Goal: Information Seeking & Learning: Check status

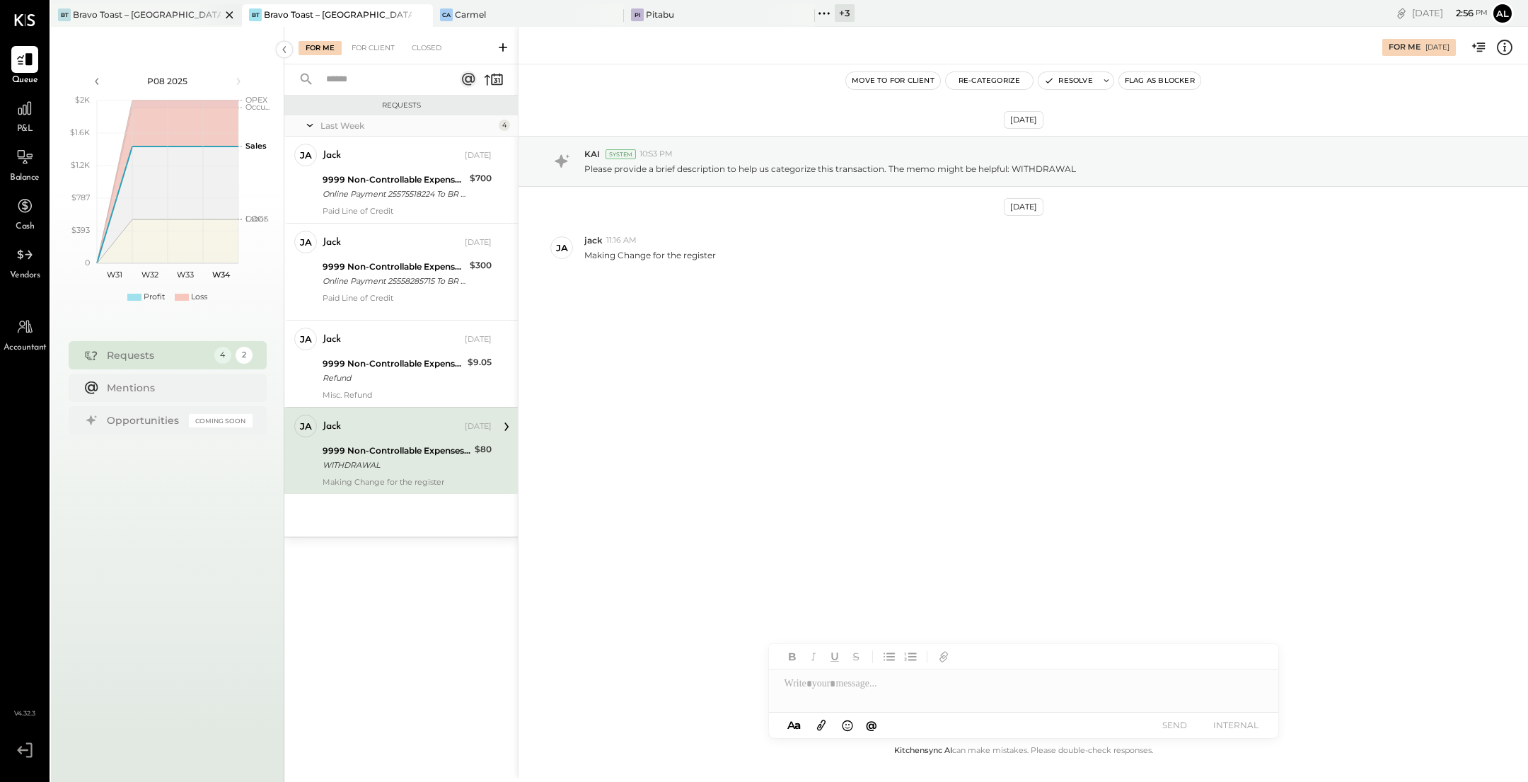
click at [155, 25] on div "BT Bravo Toast – West Hollywood" at bounding box center [146, 15] width 191 height 23
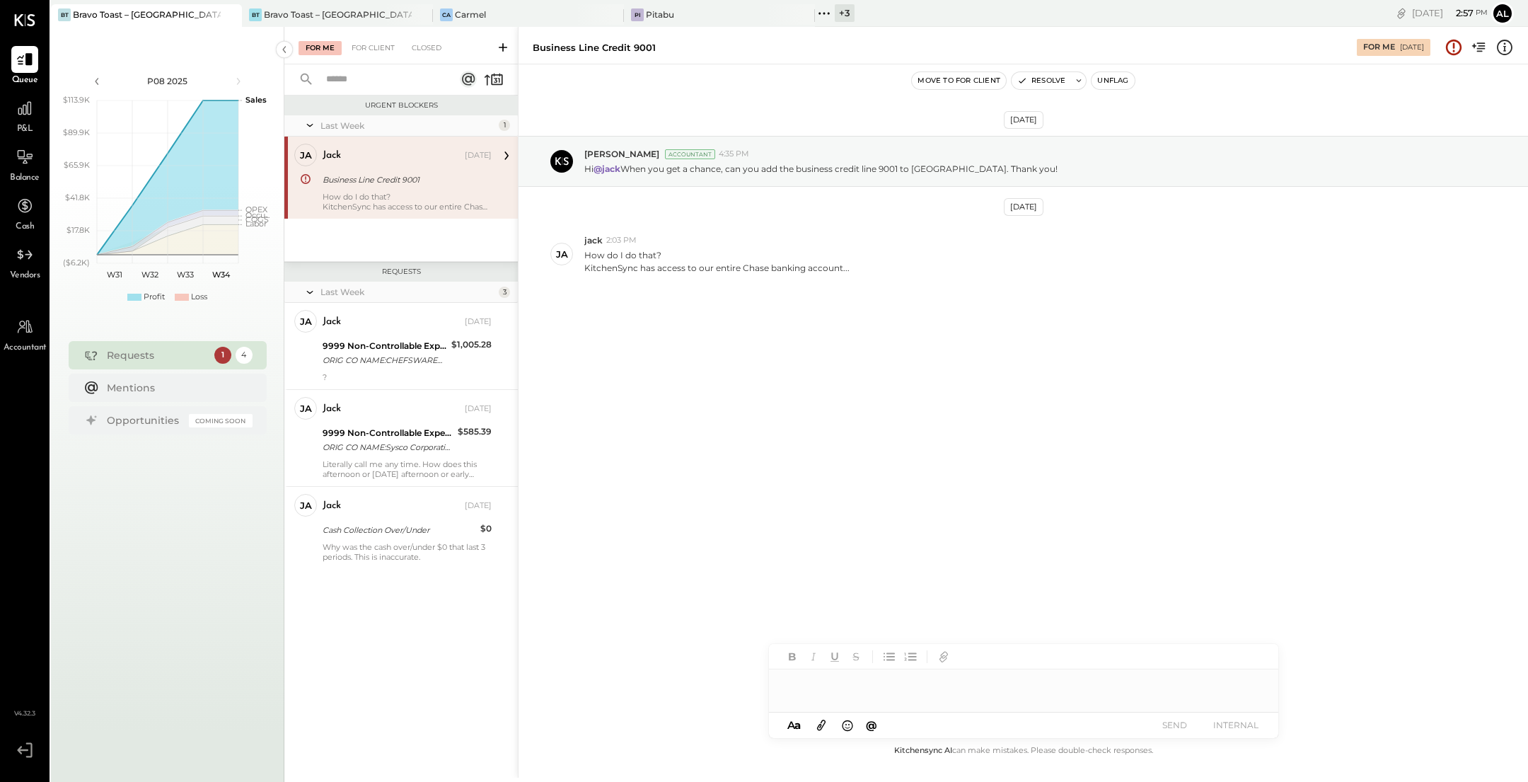
click at [418, 179] on div "Business Line Credit 9001" at bounding box center [405, 180] width 165 height 14
click at [396, 320] on div "jack" at bounding box center [392, 322] width 139 height 14
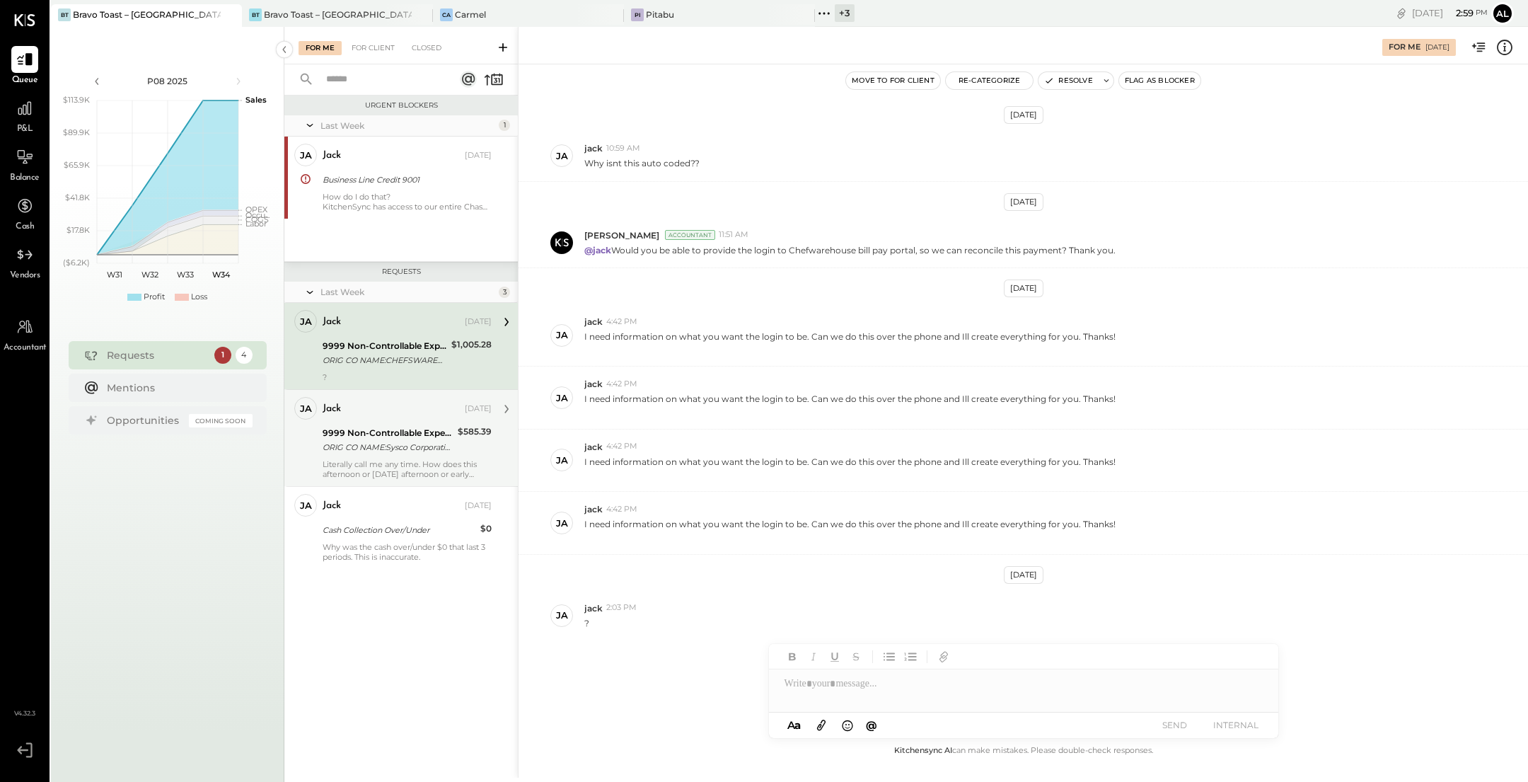
click at [386, 444] on div "ORIG CO NAME:Sysco Corporatio ORIG ID:XXXXXX4834 DESC DATE: CO ENTRY DESCR:Paym…" at bounding box center [388, 447] width 131 height 14
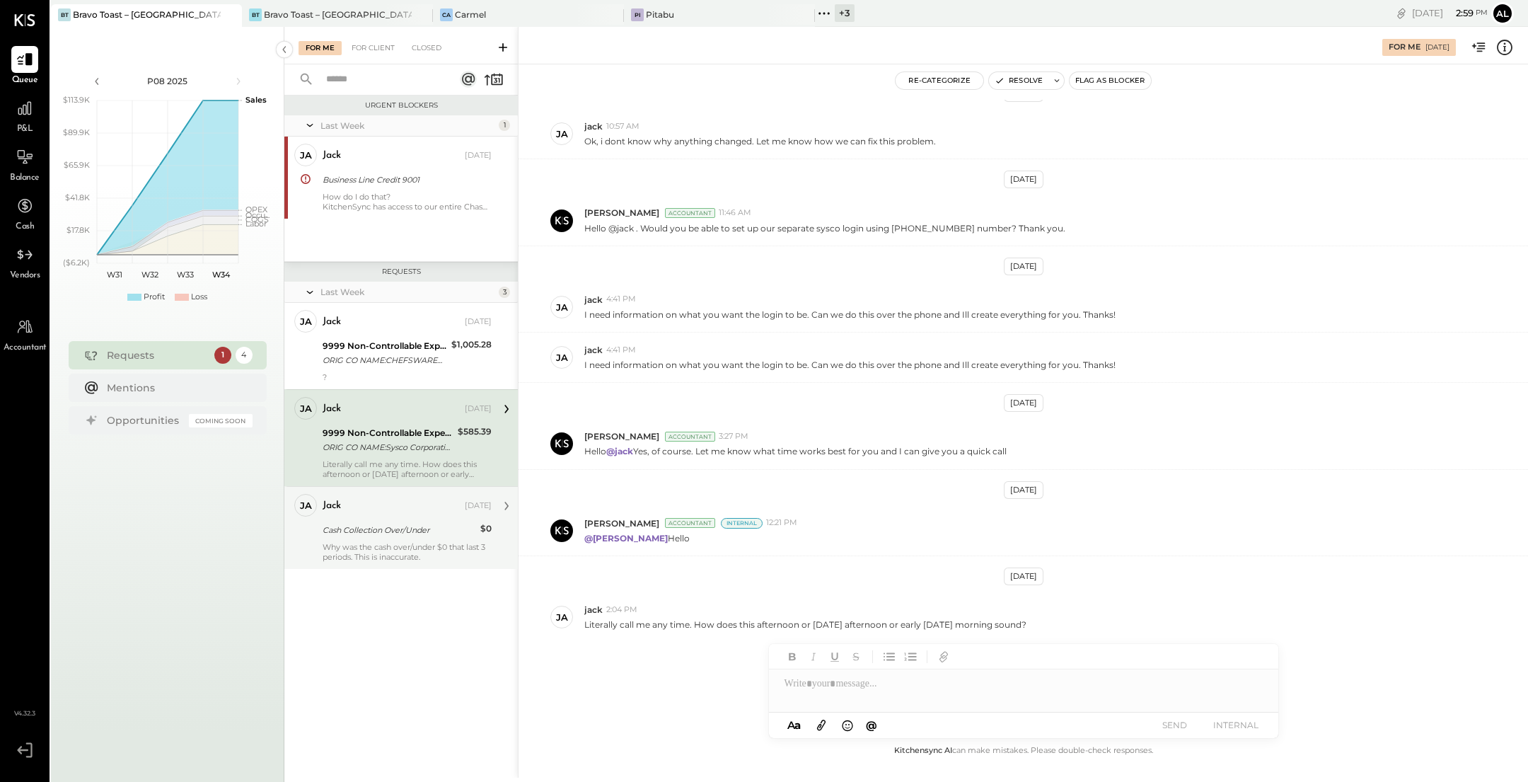
click at [394, 526] on div "Cash Collection Over/Under" at bounding box center [400, 530] width 154 height 14
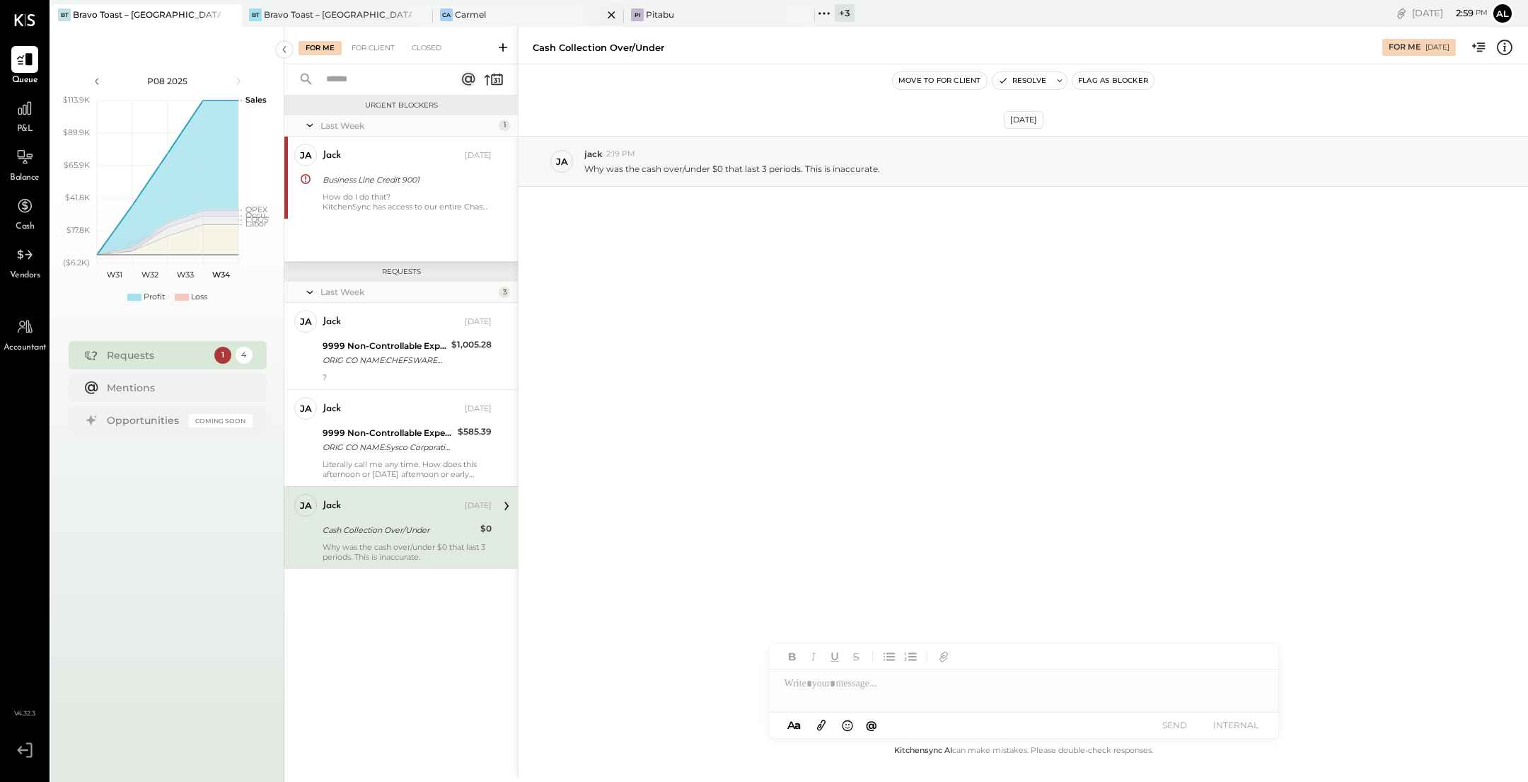
click at [550, 21] on div "Ca Carmel" at bounding box center [518, 14] width 170 height 13
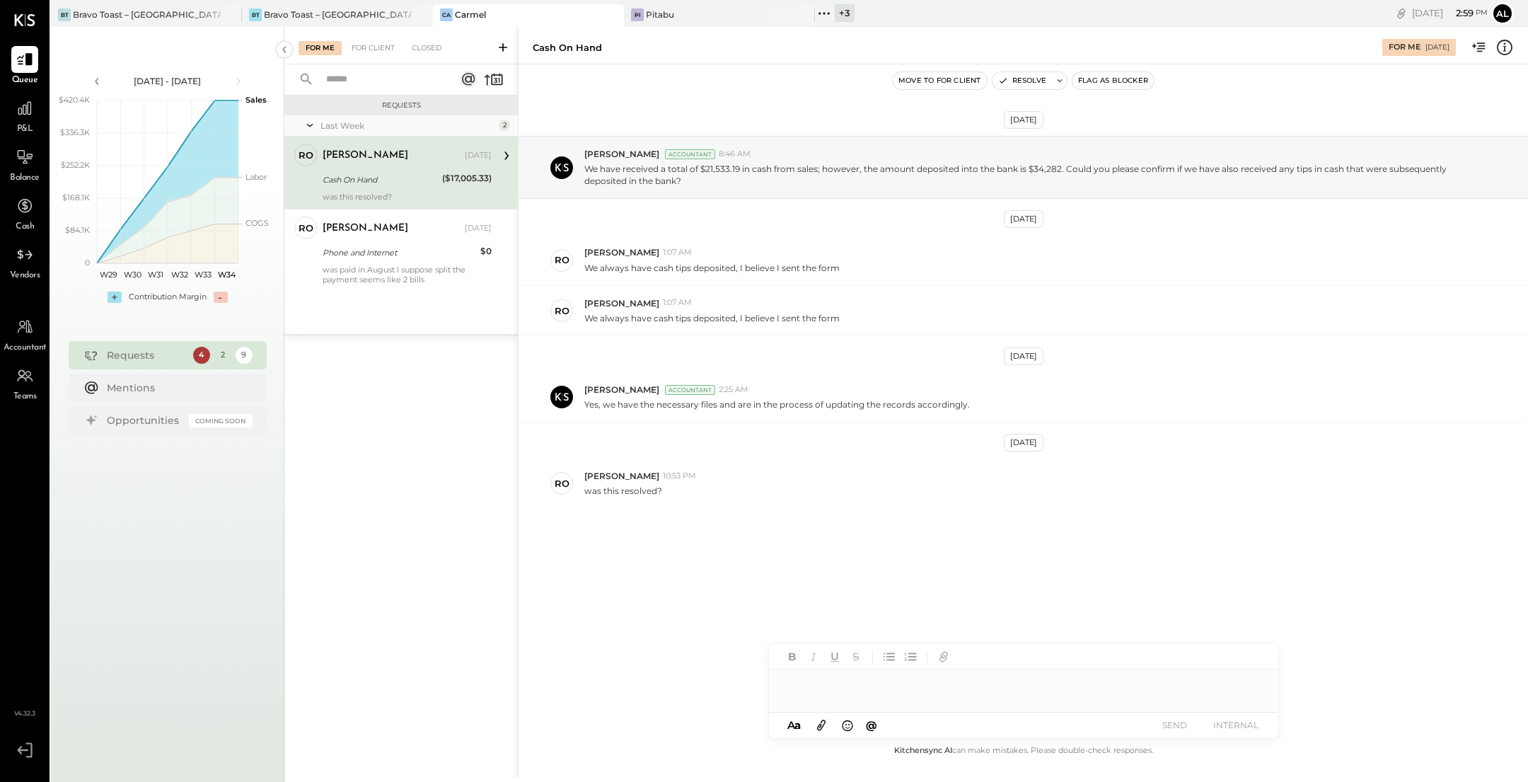
click at [395, 173] on div "Cash On Hand" at bounding box center [380, 180] width 115 height 14
click at [392, 237] on div "[PERSON_NAME] [DATE]" at bounding box center [407, 229] width 169 height 20
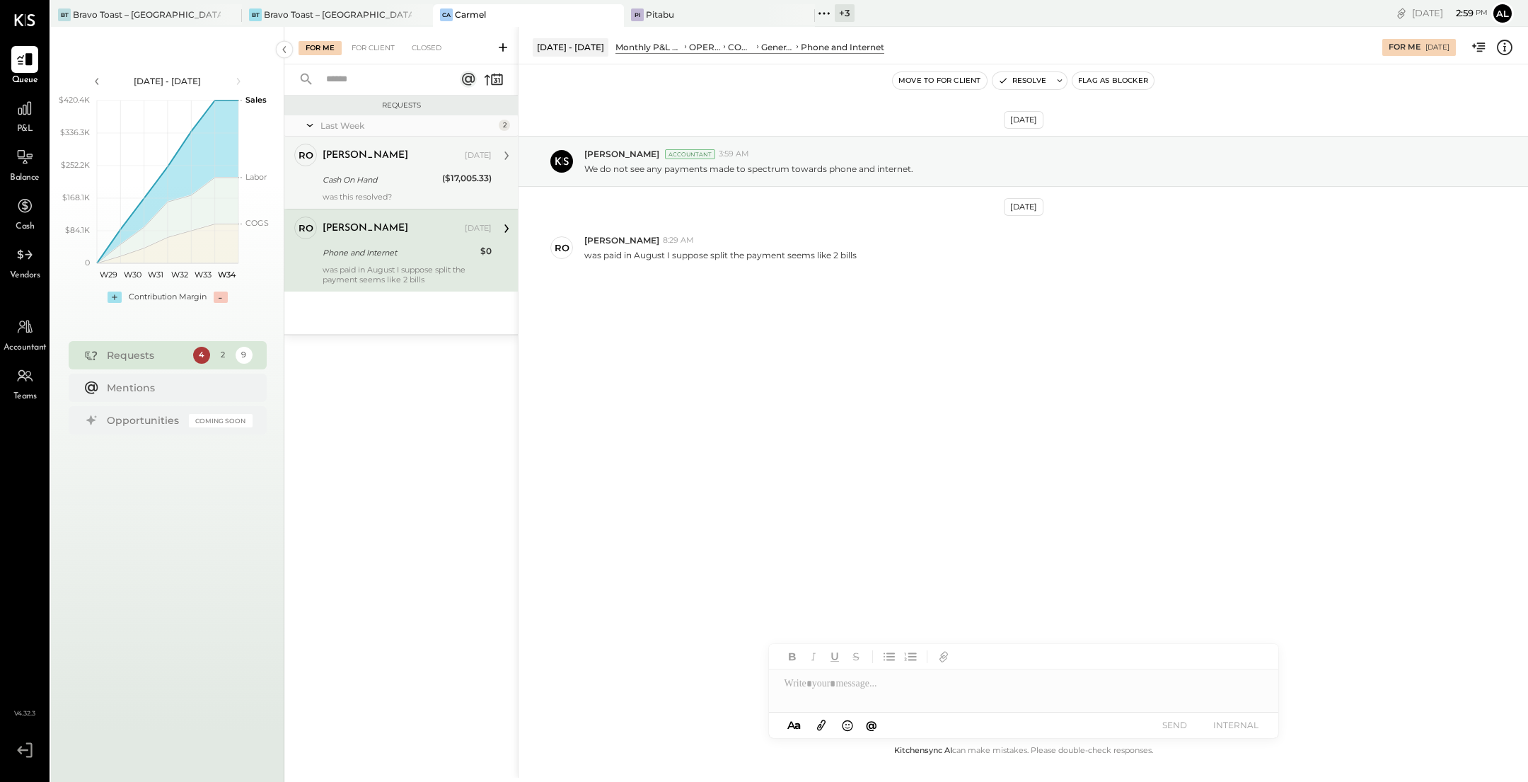
click at [385, 171] on div "Cash On Hand" at bounding box center [380, 179] width 115 height 17
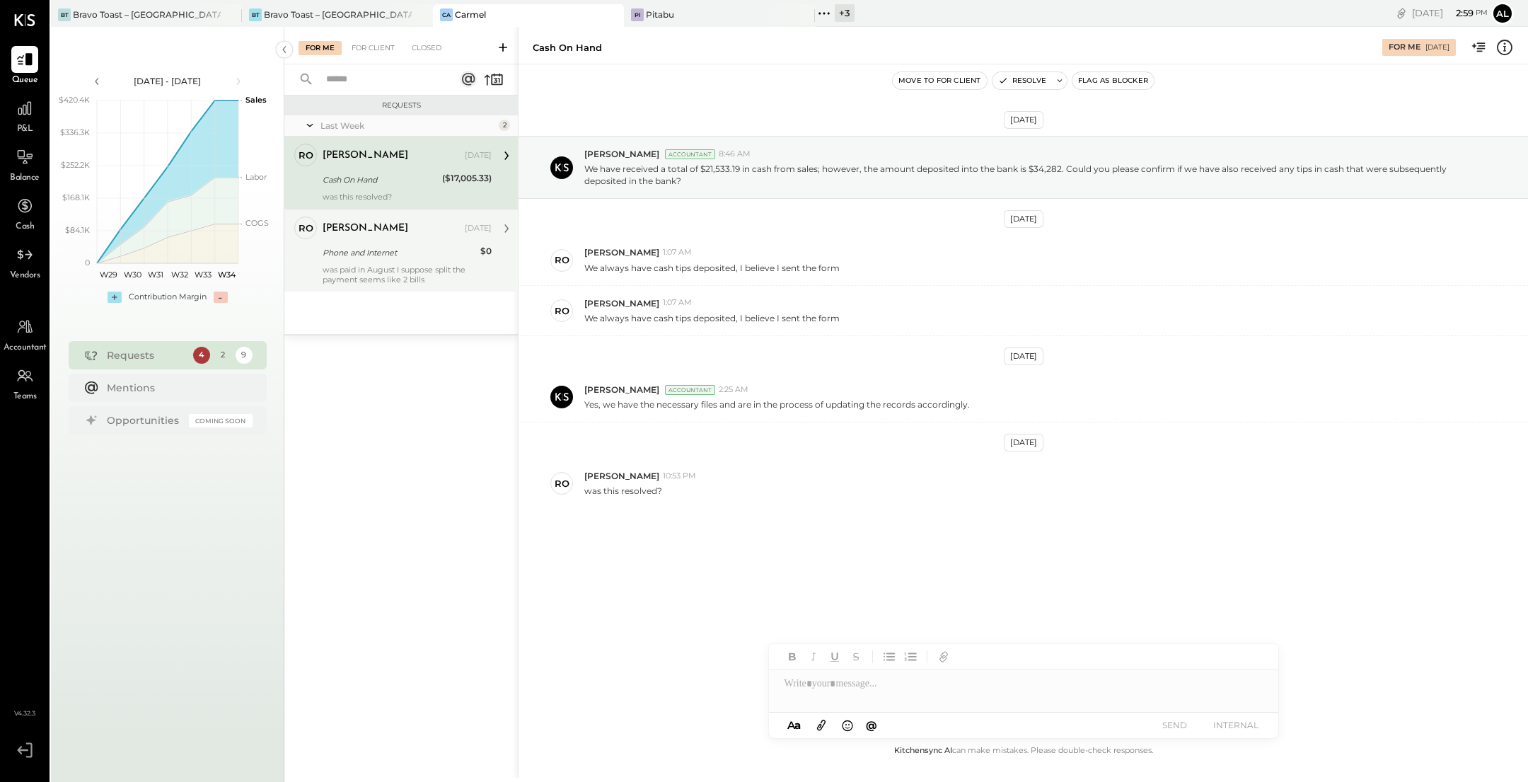
click at [389, 267] on div "was paid in August I suppose split the payment seems like 2 bills" at bounding box center [407, 275] width 169 height 20
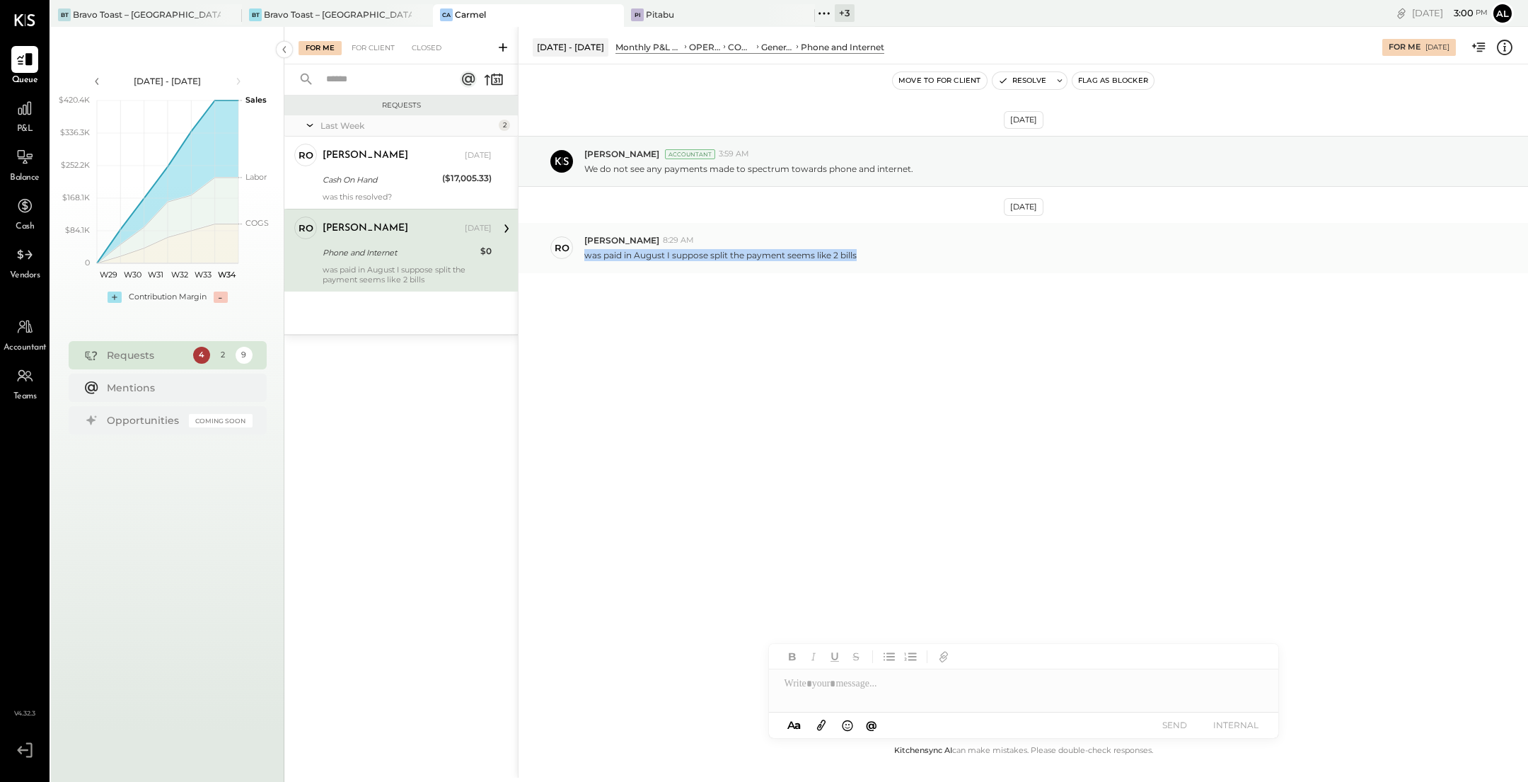
drag, startPoint x: 862, startPoint y: 254, endPoint x: 589, endPoint y: 258, distance: 273.1
click at [588, 257] on div "was paid in August I suppose split the payment seems like 2 bills" at bounding box center [1050, 253] width 932 height 15
click at [744, 6] on div "Pi Pitabu" at bounding box center [719, 15] width 191 height 23
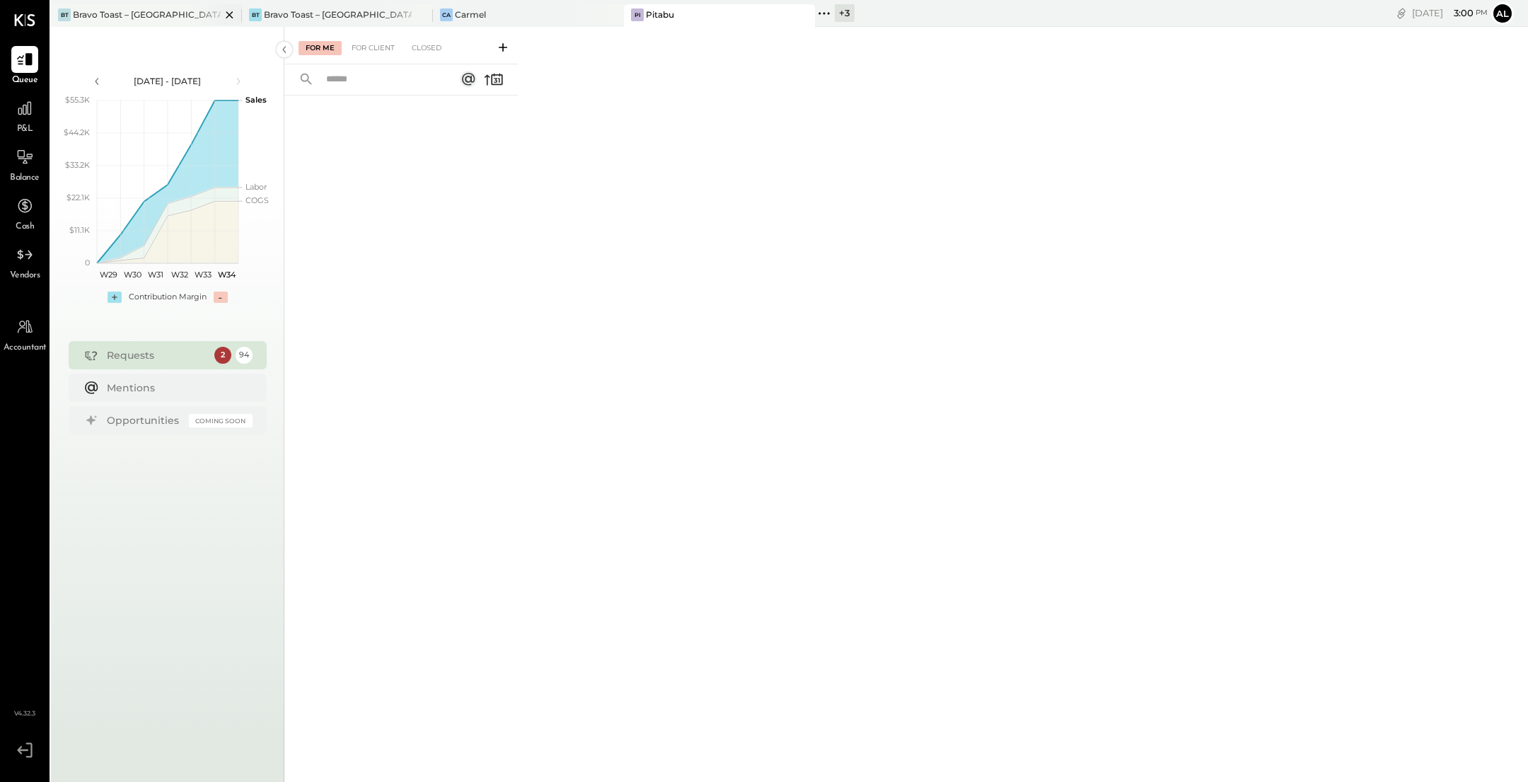
click at [162, 18] on div "Bravo Toast – [GEOGRAPHIC_DATA]" at bounding box center [147, 14] width 148 height 12
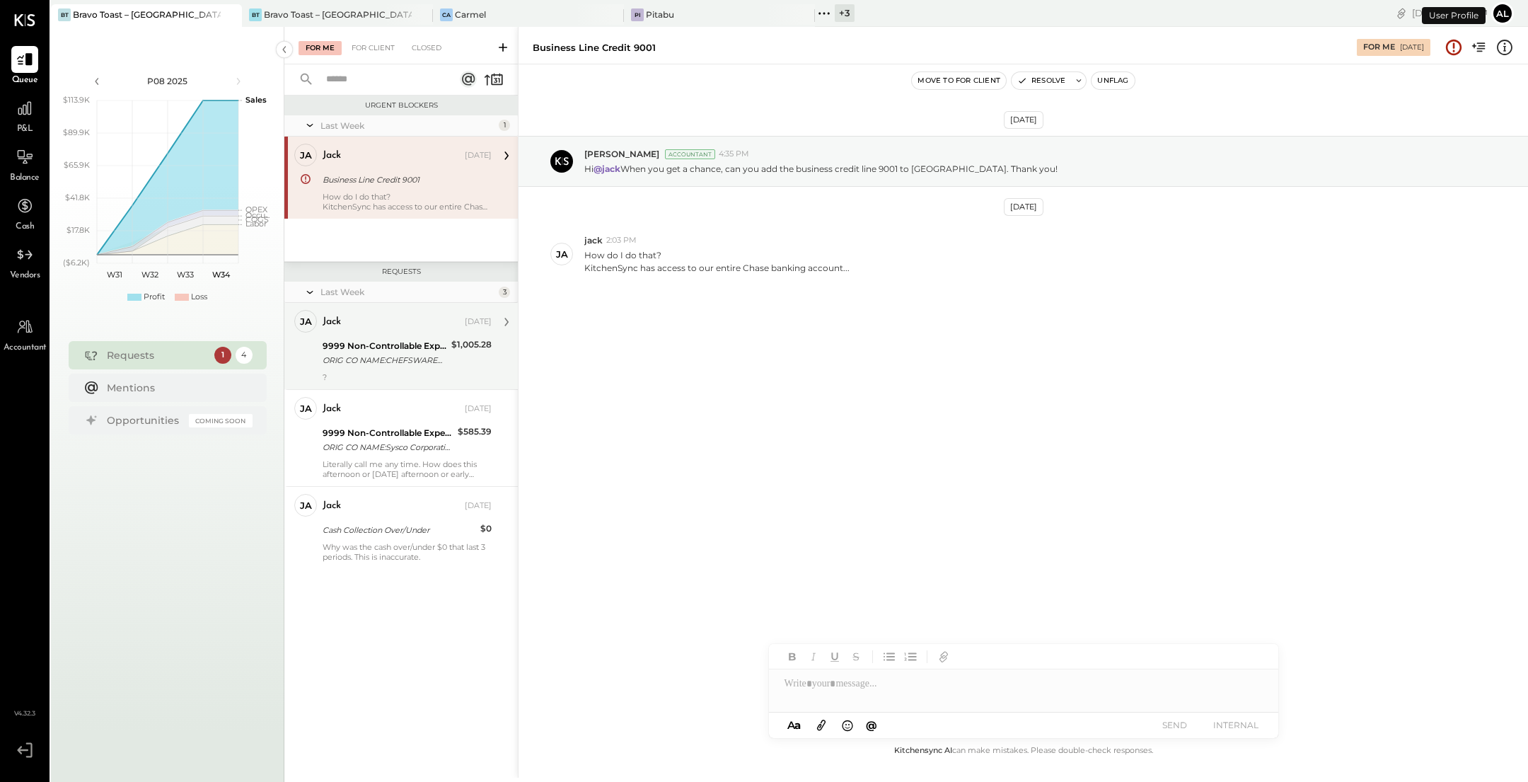
click at [393, 355] on div "ORIG CO NAME:CHEFSWAREHOUSEWE ORIG ID:3383693141 DESC DATE:250" at bounding box center [385, 360] width 125 height 14
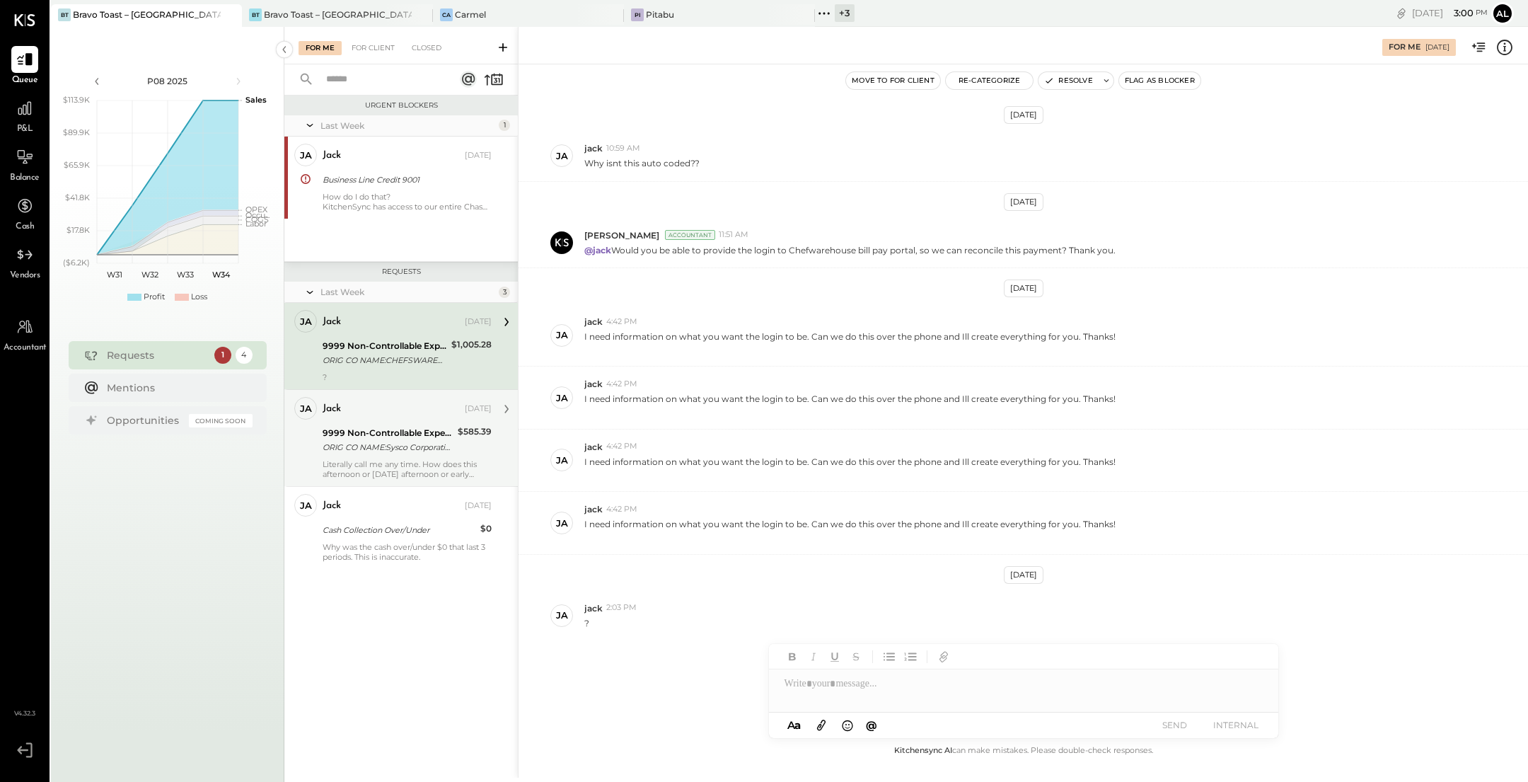
click at [379, 434] on div "9999 Non-Controllable Expenses:Other Income and Expenses:To Be Classified P&L" at bounding box center [388, 433] width 131 height 14
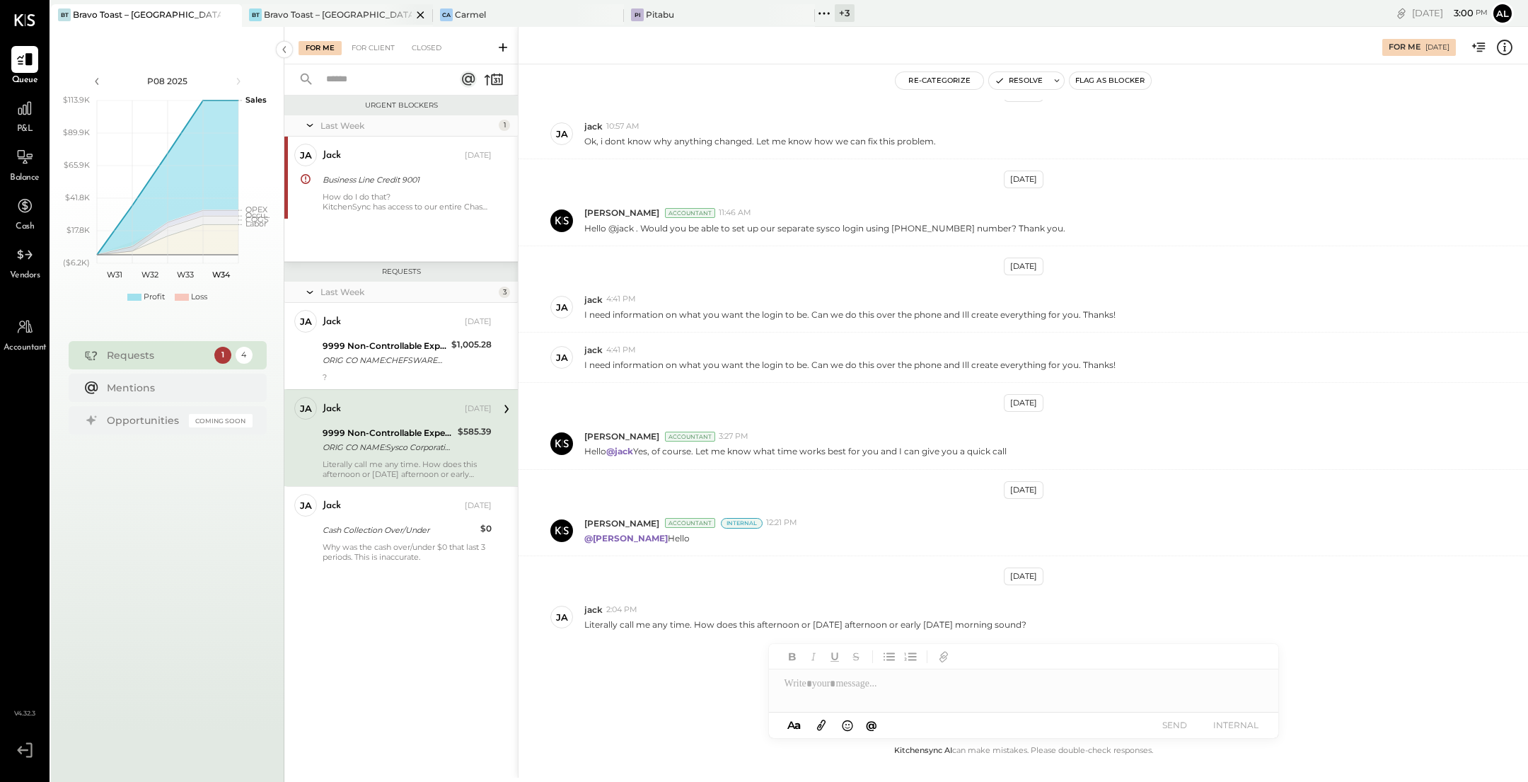
click at [343, 16] on div "Bravo Toast – [GEOGRAPHIC_DATA]" at bounding box center [338, 14] width 148 height 12
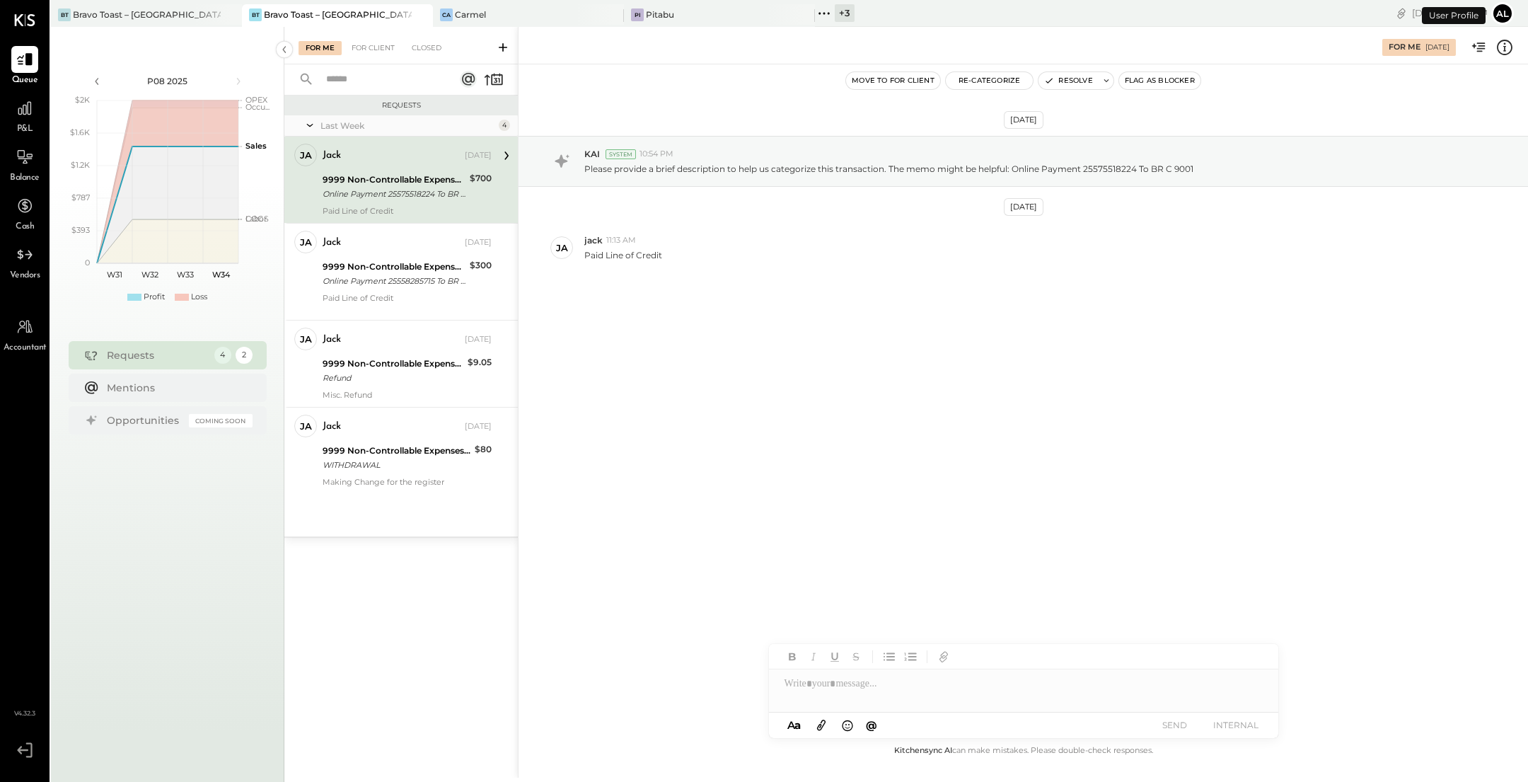
click at [395, 177] on div "9999 Non-Controllable Expenses:Other Income and Expenses:To Be Classified P&L" at bounding box center [394, 180] width 143 height 14
click at [978, 89] on div "Re-Categorize" at bounding box center [989, 80] width 89 height 18
click at [982, 76] on button "Re-Categorize" at bounding box center [990, 80] width 88 height 17
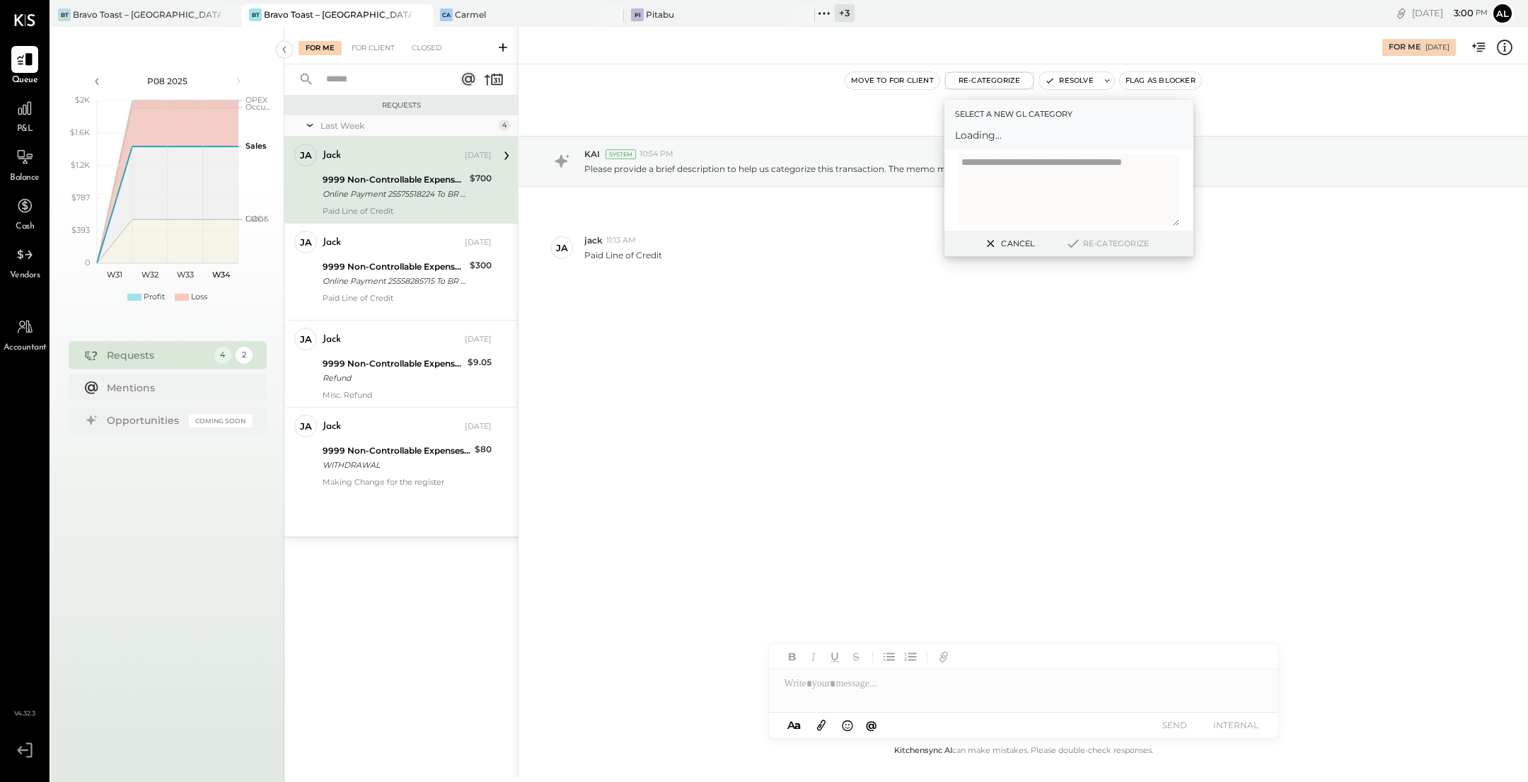
click at [1004, 132] on span "Loading..." at bounding box center [1069, 135] width 228 height 14
click at [1010, 140] on span "Loading..." at bounding box center [1069, 135] width 228 height 14
click at [1037, 137] on div at bounding box center [1056, 141] width 186 height 17
type input "*****"
click at [1007, 339] on div "[DATE] KAI System 10:54 PM Please provide a brief description to help us catego…" at bounding box center [1024, 239] width 1010 height 279
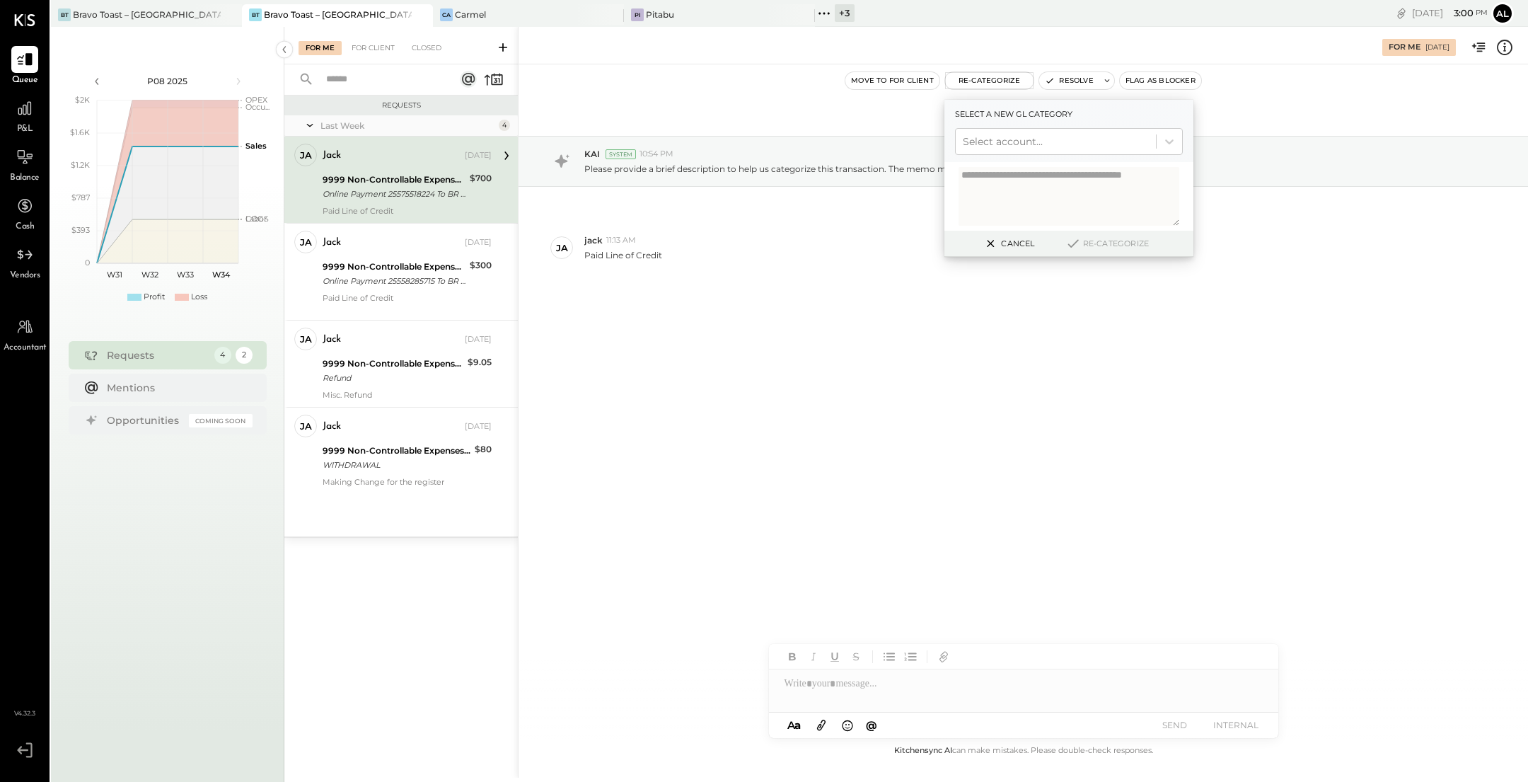
click at [832, 323] on div "[DATE] KAI System 10:54 PM Please provide a brief description to help us catego…" at bounding box center [1024, 239] width 1010 height 279
click at [1024, 248] on button "Cancel" at bounding box center [1008, 243] width 61 height 18
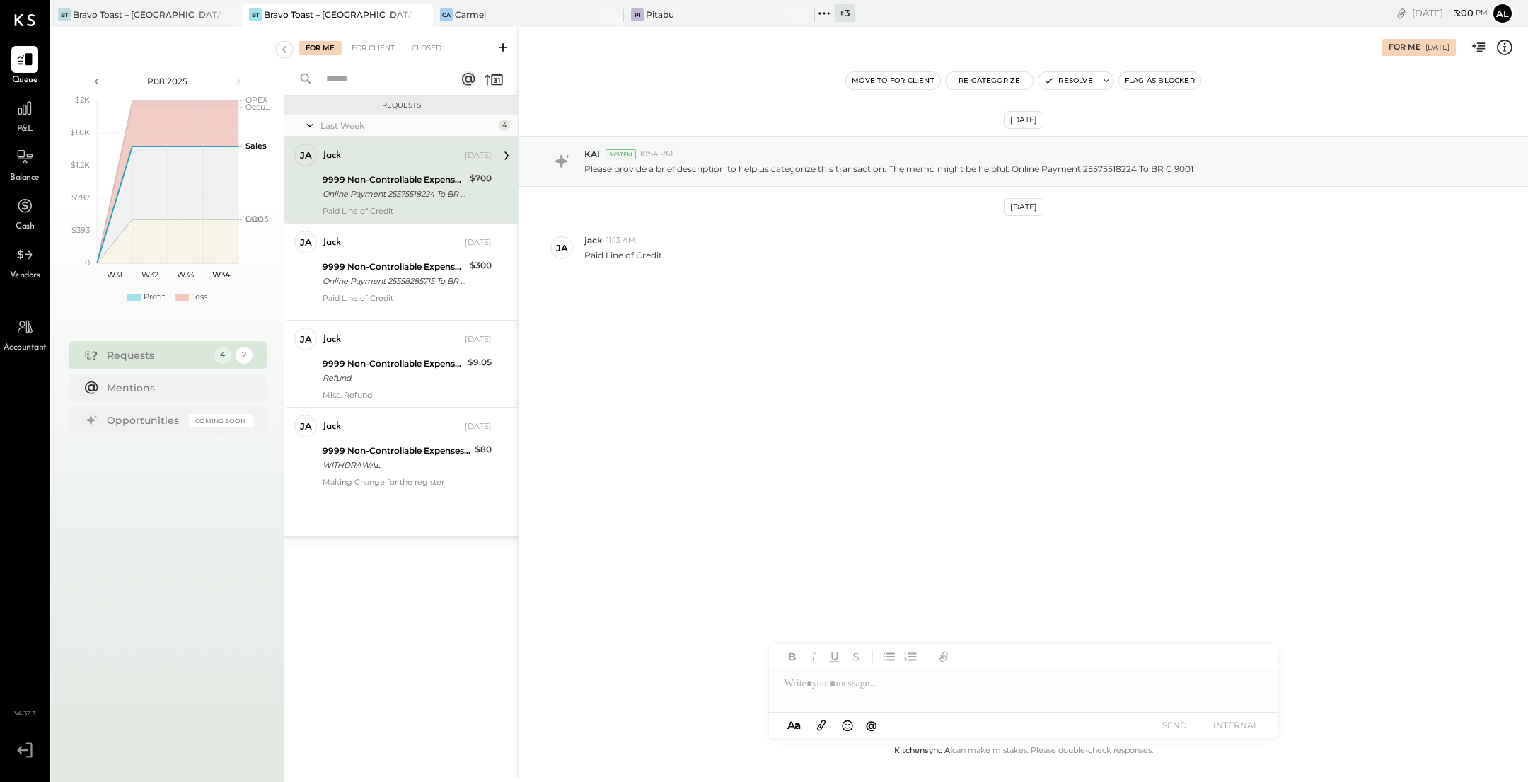
click at [1479, 44] on icon at bounding box center [1481, 46] width 8 height 9
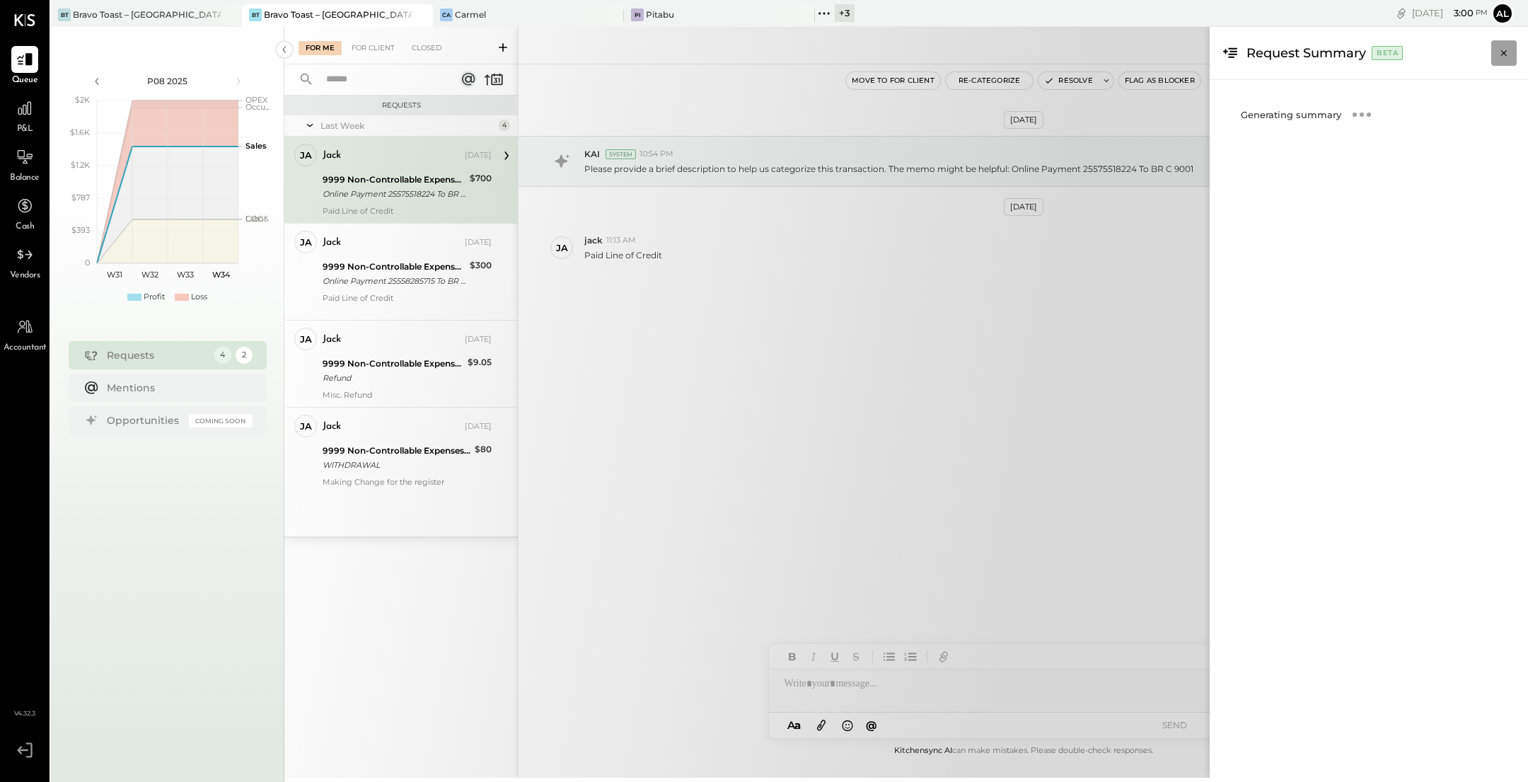
click at [1509, 44] on button "Close panel" at bounding box center [1503, 52] width 25 height 25
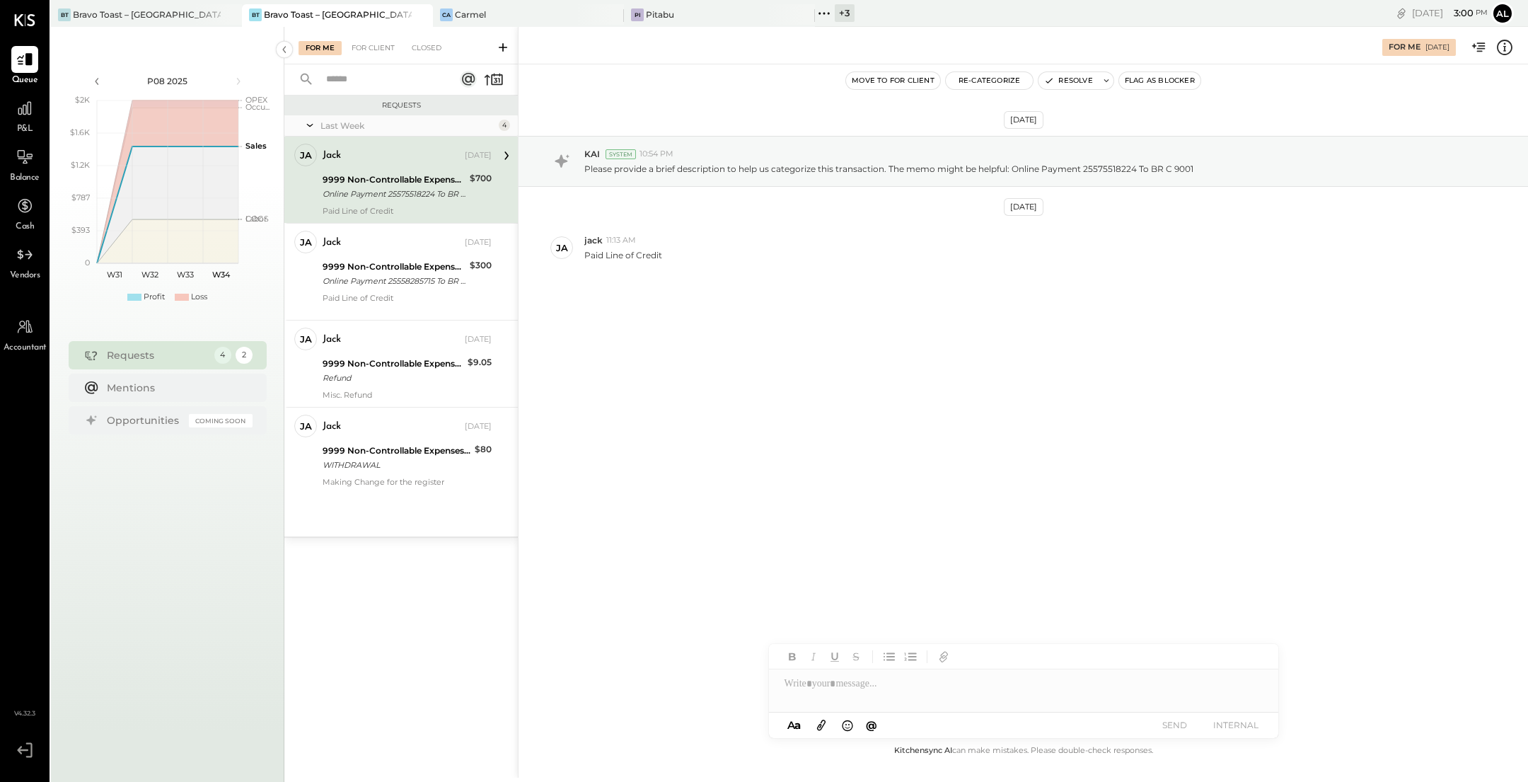
click at [1512, 48] on icon at bounding box center [1505, 48] width 16 height 16
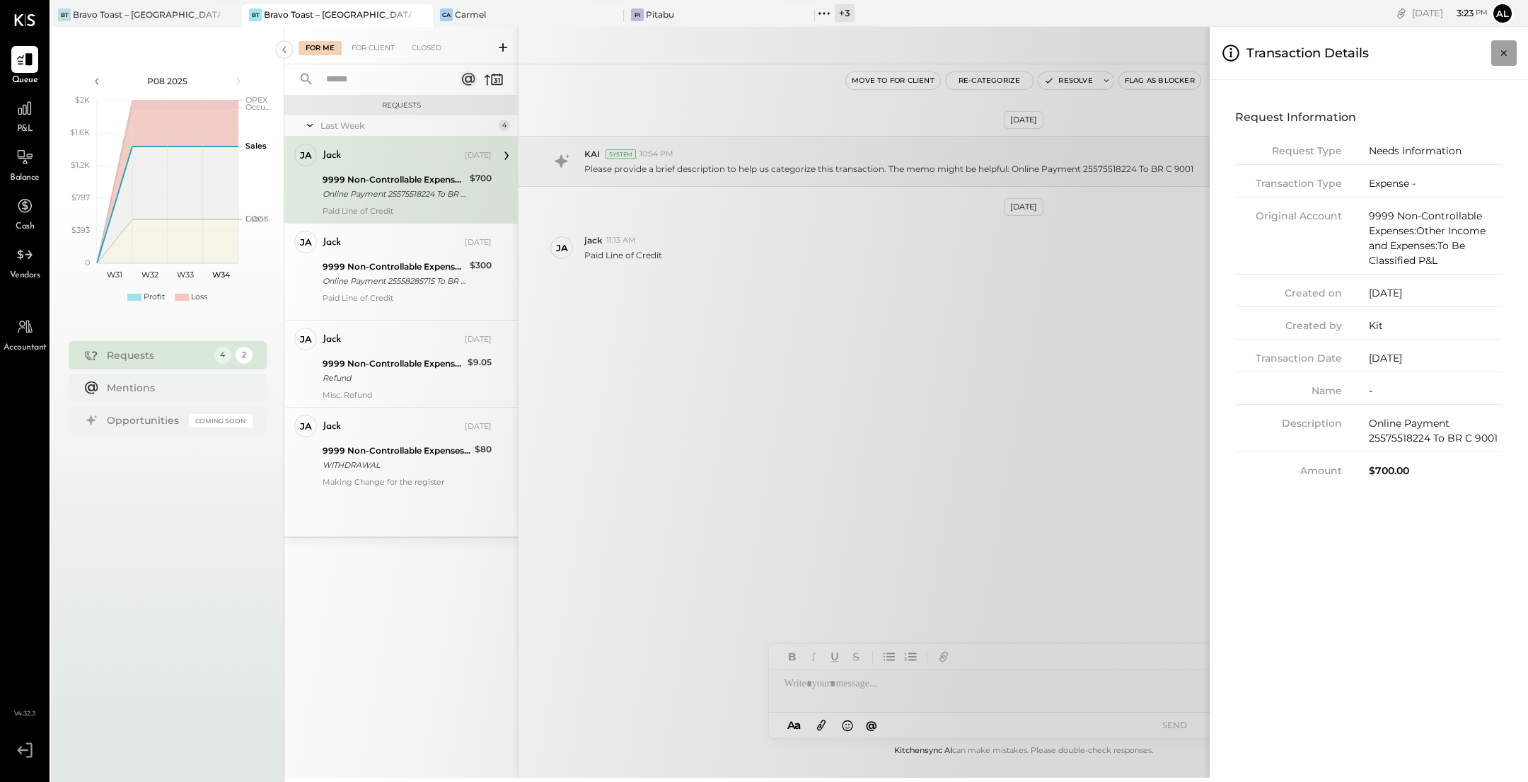
click at [1503, 54] on icon "Close panel" at bounding box center [1504, 53] width 6 height 6
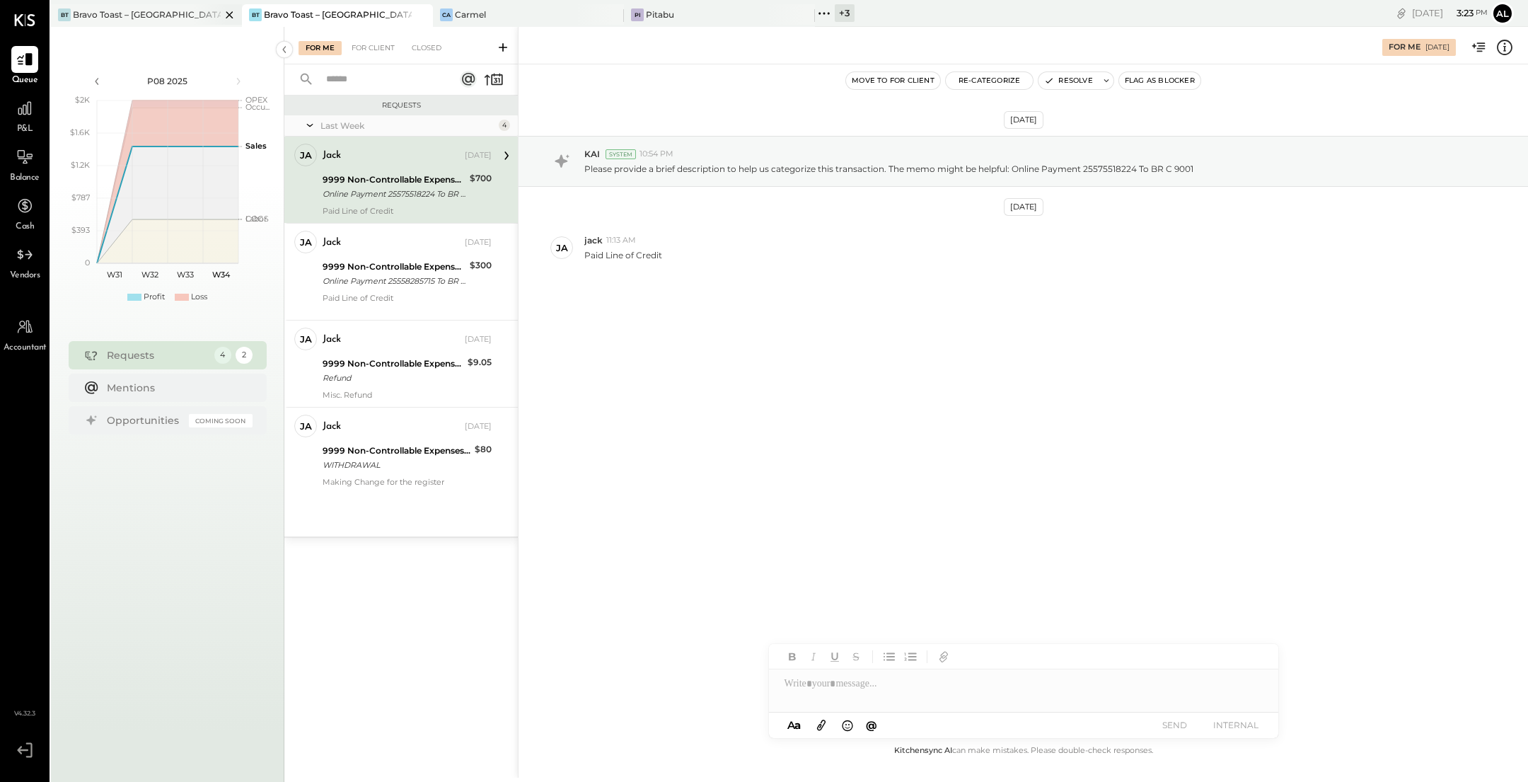
click at [166, 15] on div "Bravo Toast – [GEOGRAPHIC_DATA]" at bounding box center [147, 14] width 148 height 12
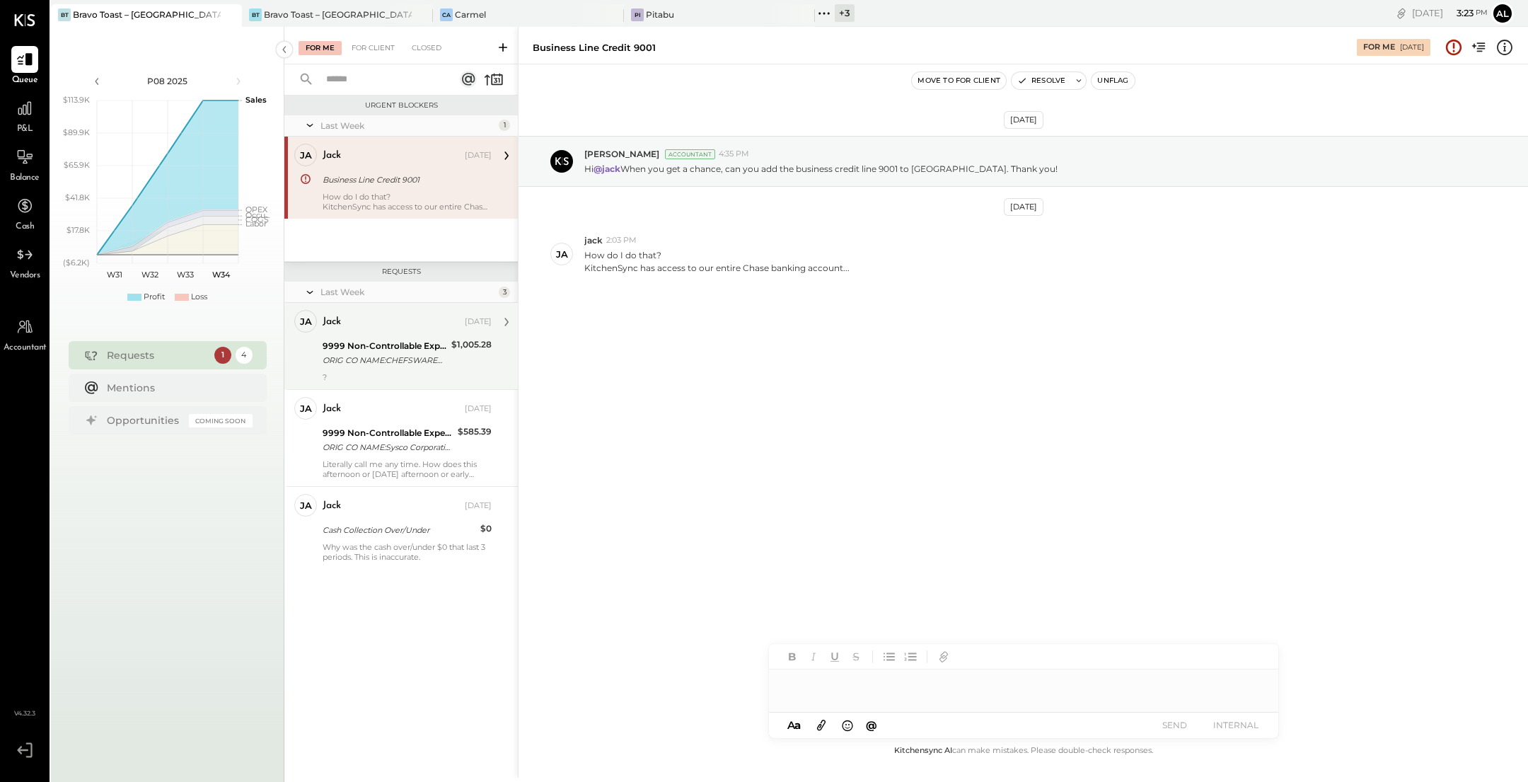
click at [394, 358] on div "ORIG CO NAME:CHEFSWAREHOUSEWE ORIG ID:3383693141 DESC DATE:250" at bounding box center [385, 360] width 125 height 14
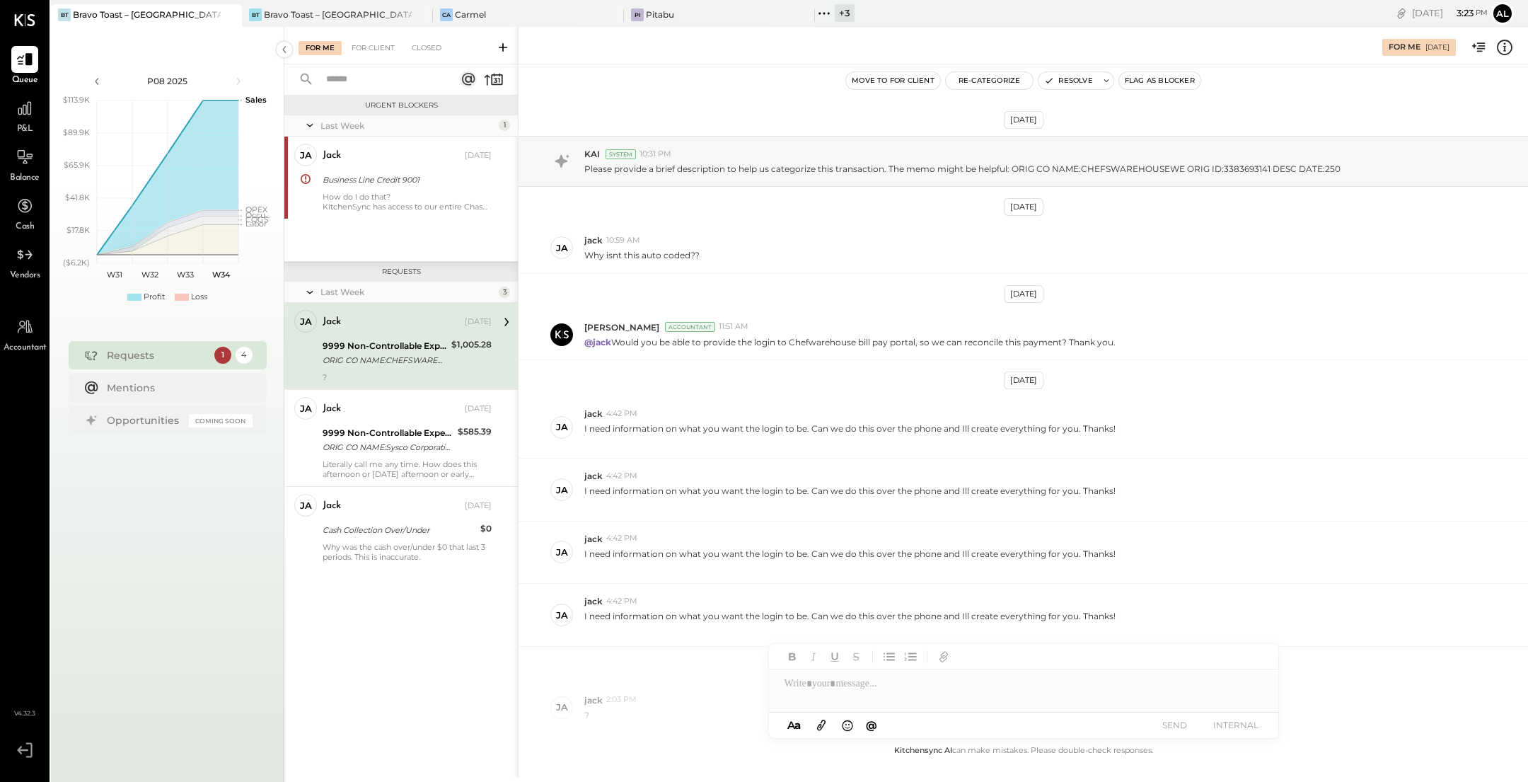
scroll to position [92, 0]
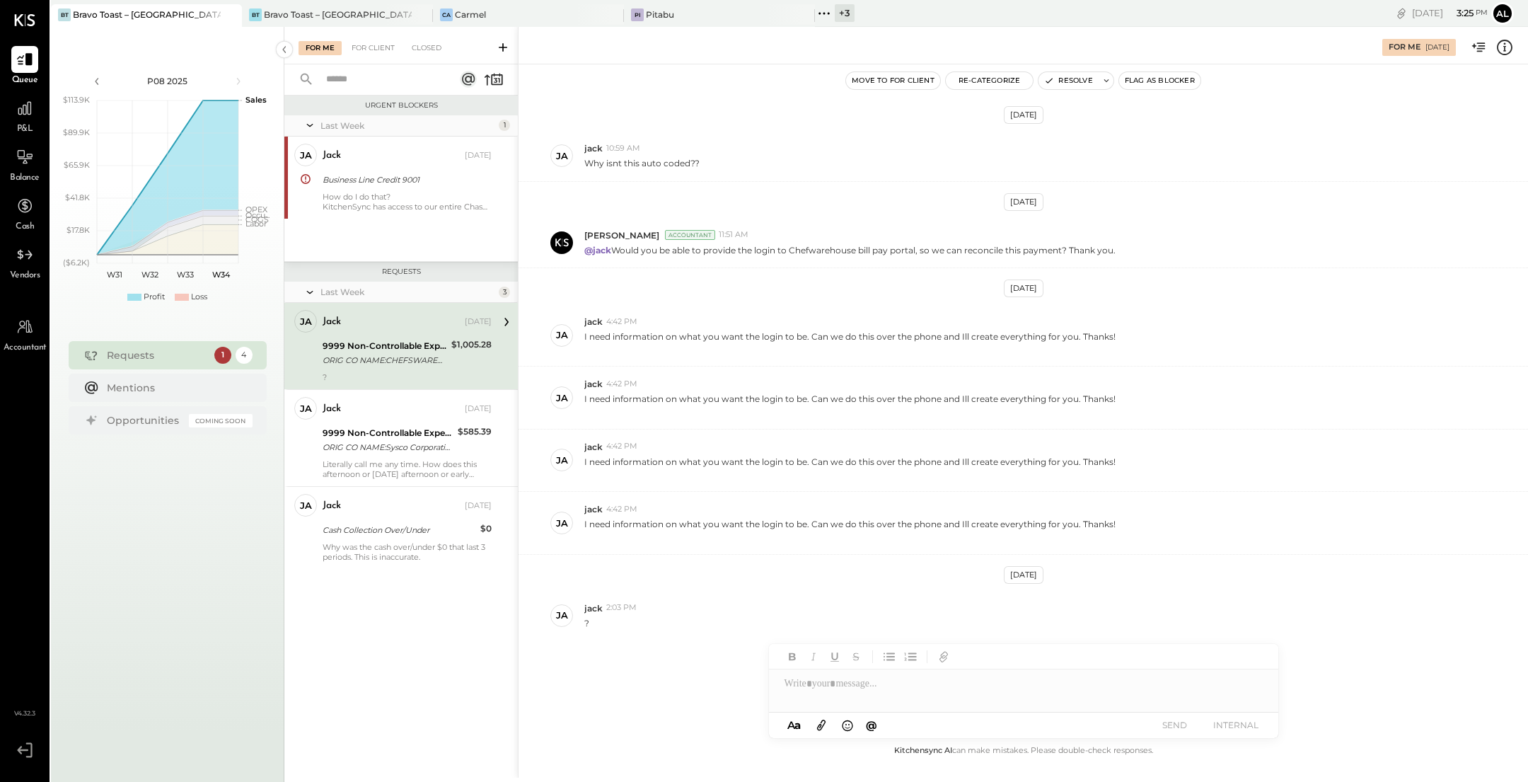
click at [476, 331] on div "jack [DATE]" at bounding box center [407, 322] width 169 height 20
click at [507, 319] on icon at bounding box center [506, 322] width 18 height 18
click at [1506, 50] on icon at bounding box center [1504, 50] width 3 height 1
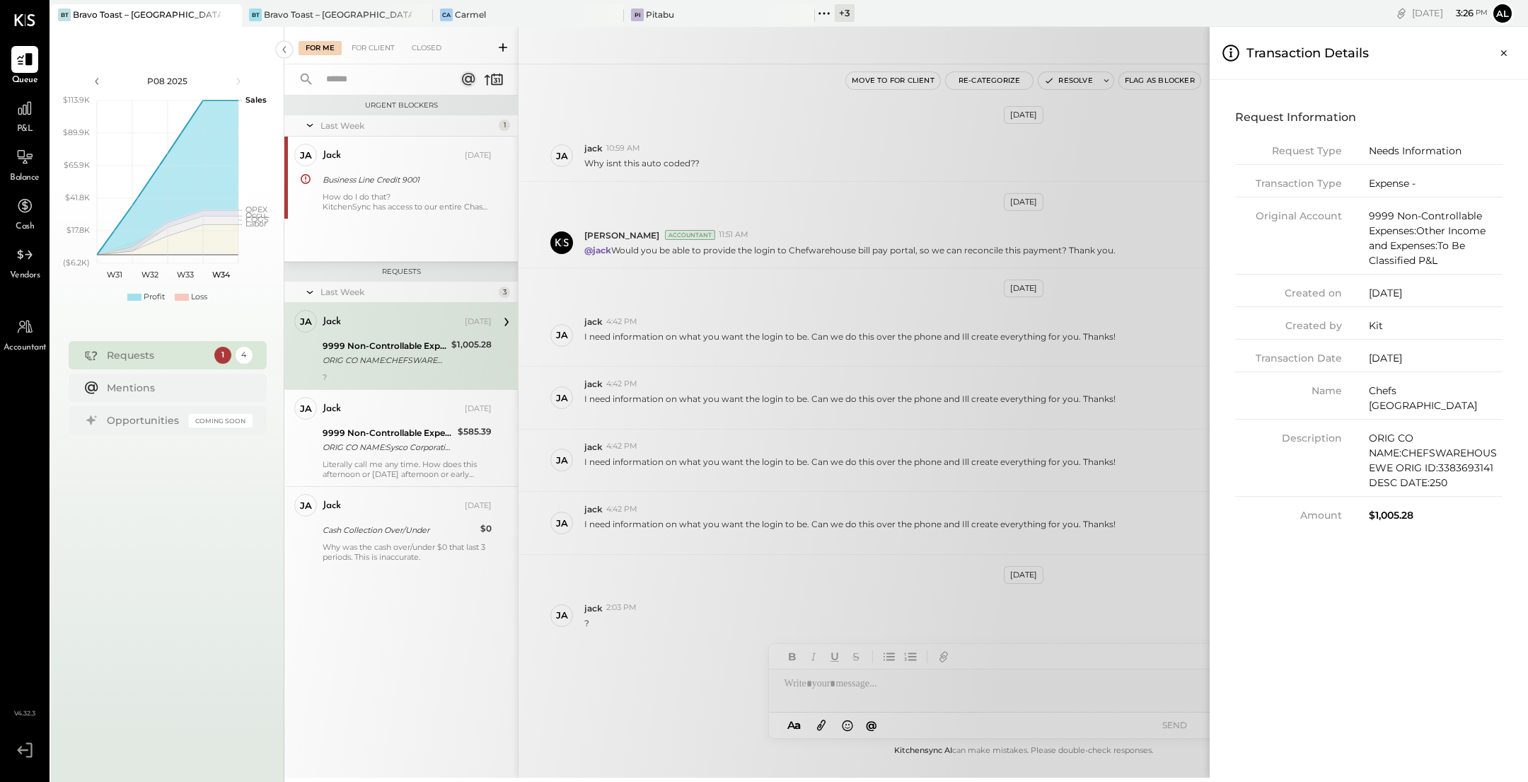
click at [1402, 514] on div "$1,005.28" at bounding box center [1436, 515] width 134 height 15
copy div "1,005.28"
drag, startPoint x: 1426, startPoint y: 354, endPoint x: 1403, endPoint y: 354, distance: 23.3
click at [1403, 354] on div "[DATE]" at bounding box center [1436, 358] width 134 height 15
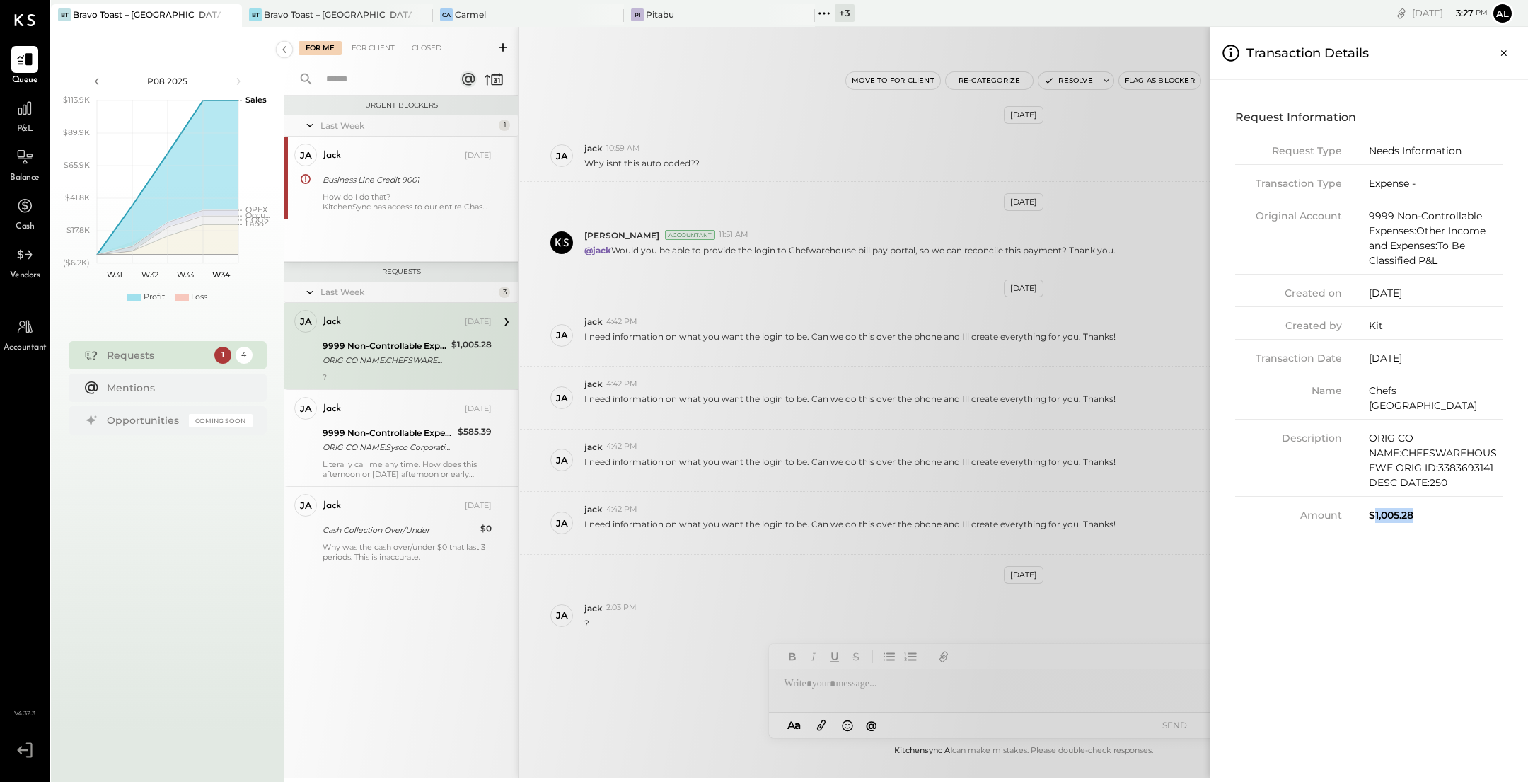
click at [1403, 354] on div "[DATE]" at bounding box center [1436, 358] width 134 height 15
click at [1382, 361] on div "[DATE]" at bounding box center [1436, 358] width 134 height 15
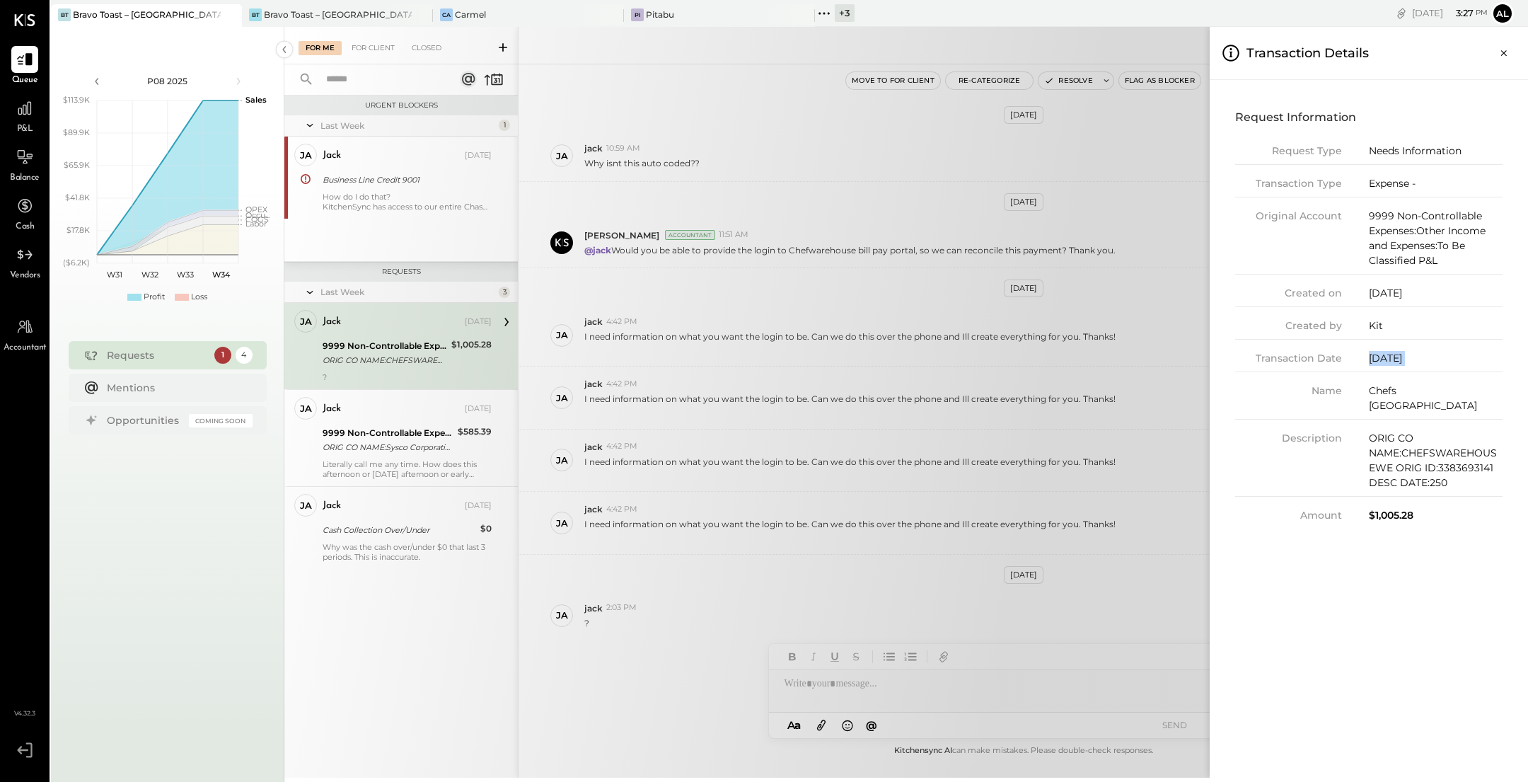
copy div "[DATE]"
click at [908, 181] on div "For Me For Client Closed Urgent Blockers Last Week 1 [PERSON_NAME] Owner jack […" at bounding box center [906, 402] width 1244 height 751
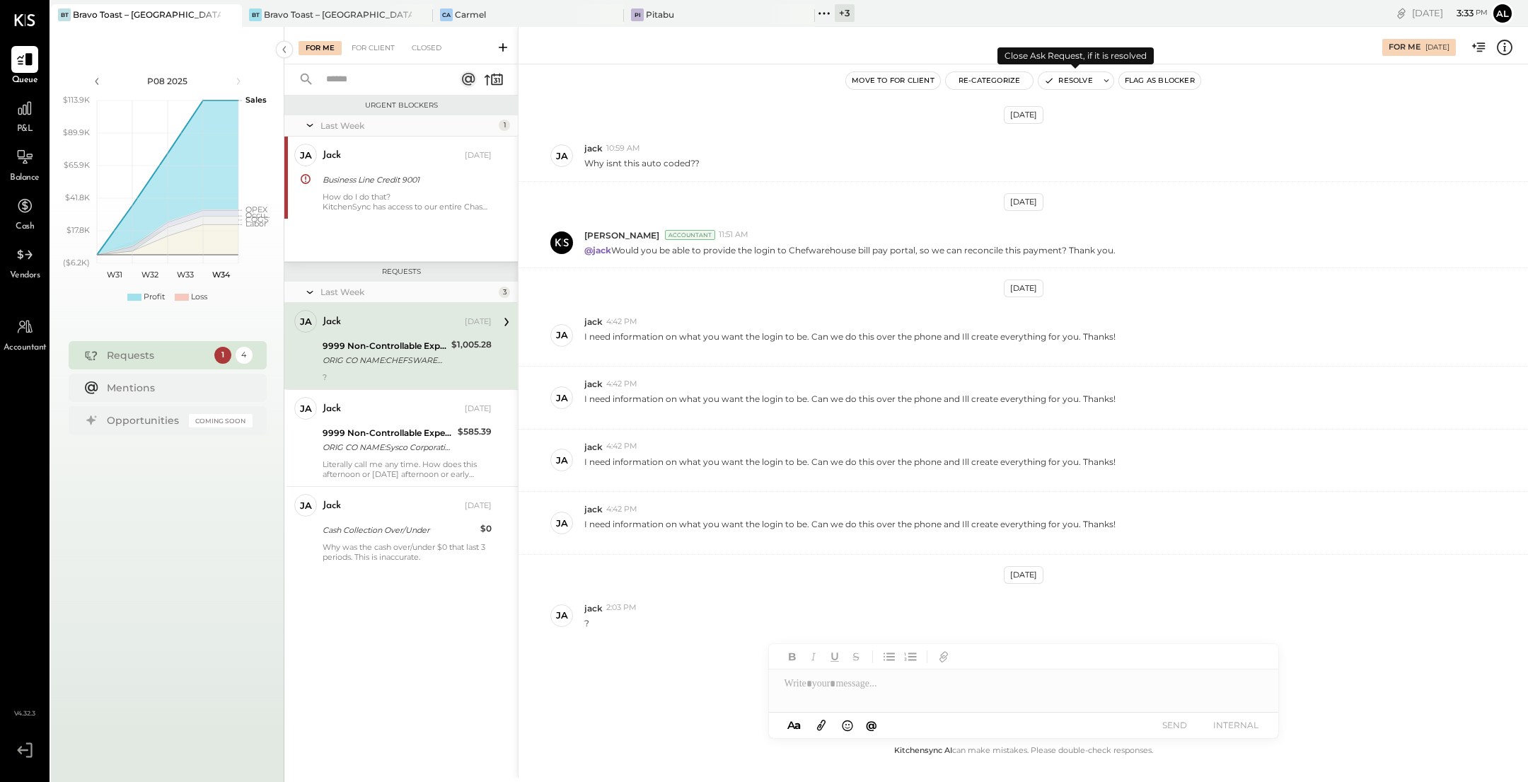
click at [1099, 84] on button at bounding box center [1106, 80] width 14 height 17
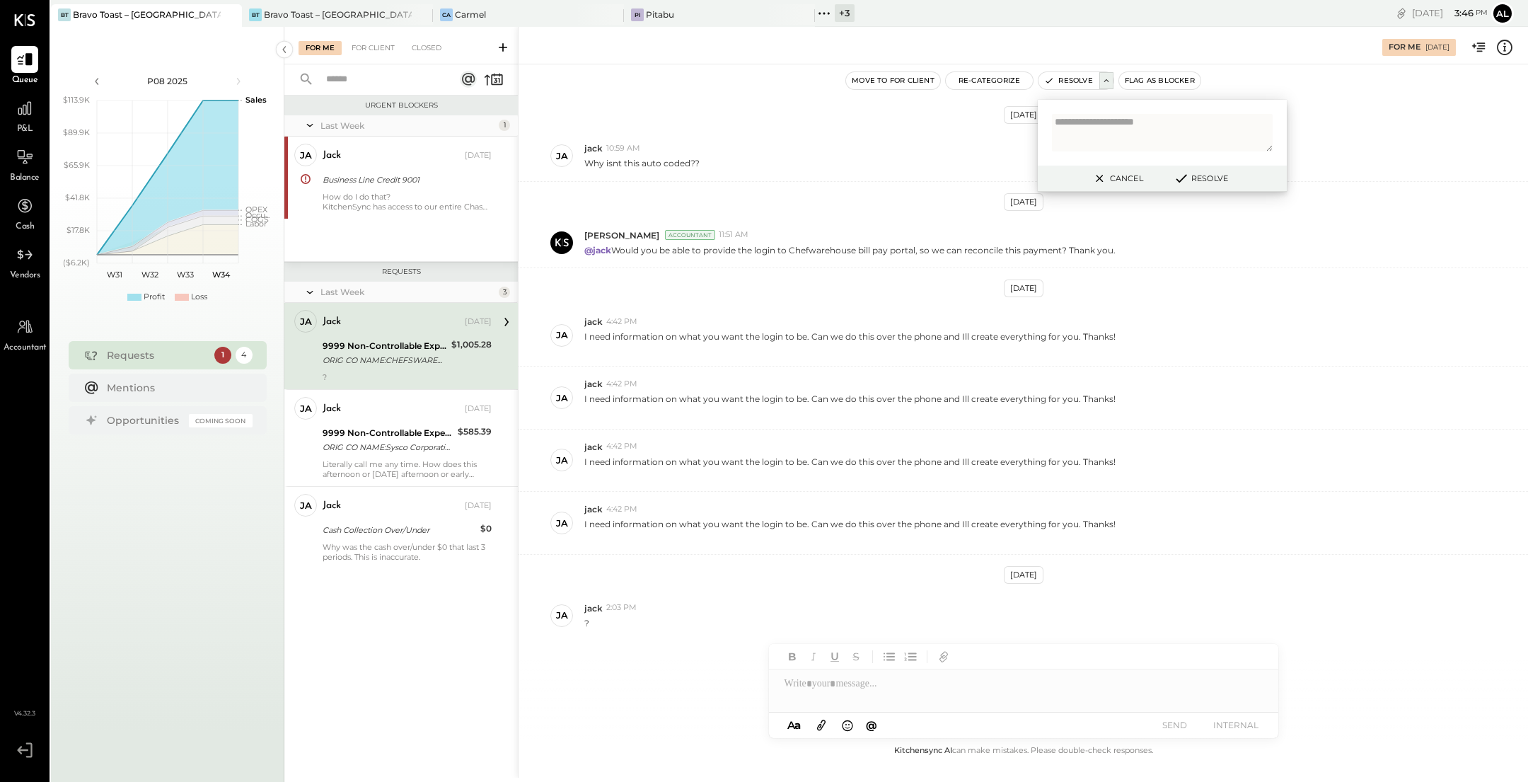
click at [1211, 180] on button "Resolve" at bounding box center [1201, 178] width 64 height 17
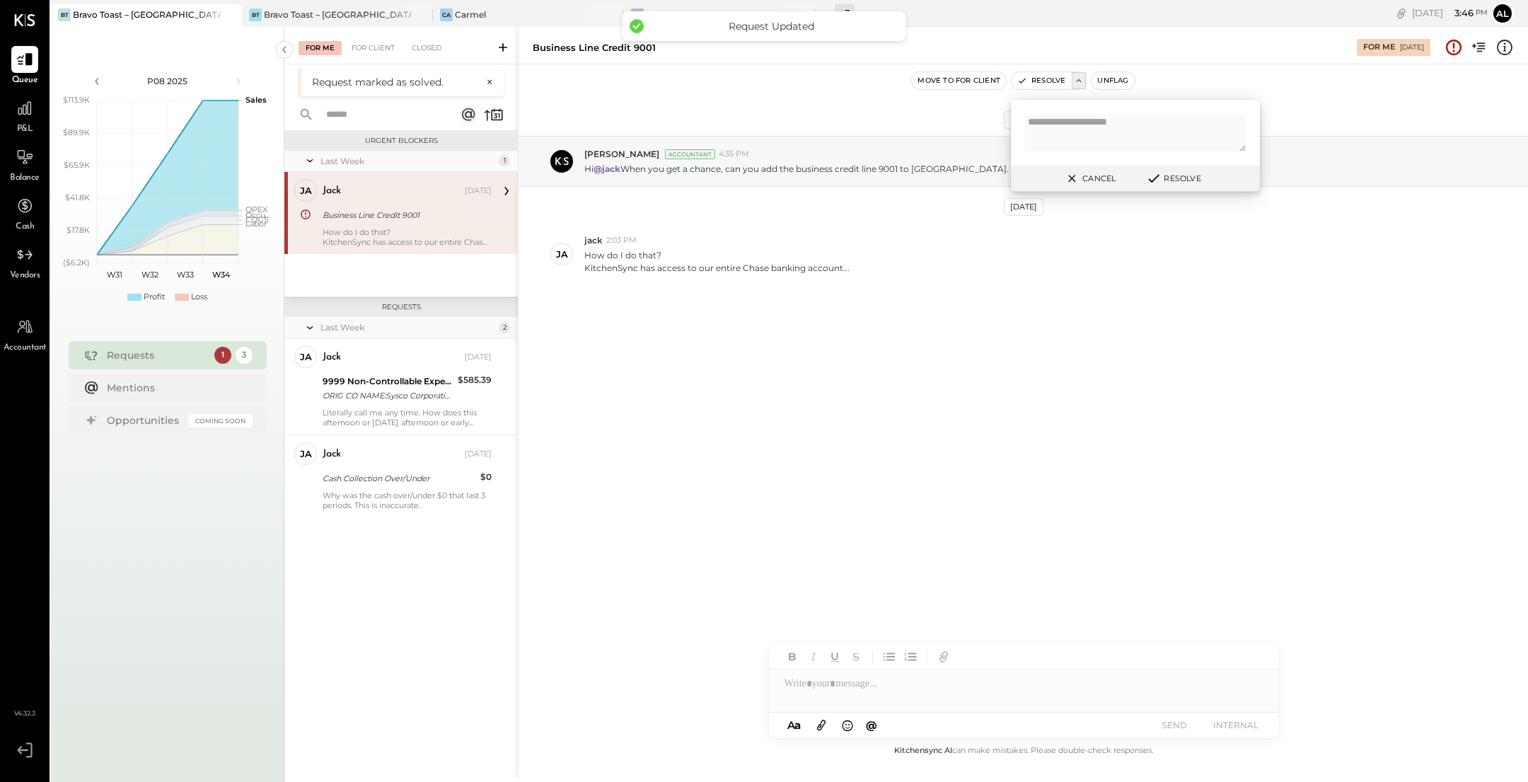
click at [869, 318] on div "[DATE] [PERSON_NAME] Accountant 4:35 PM Hi @jack When you get a chance, can you…" at bounding box center [1024, 245] width 1010 height 291
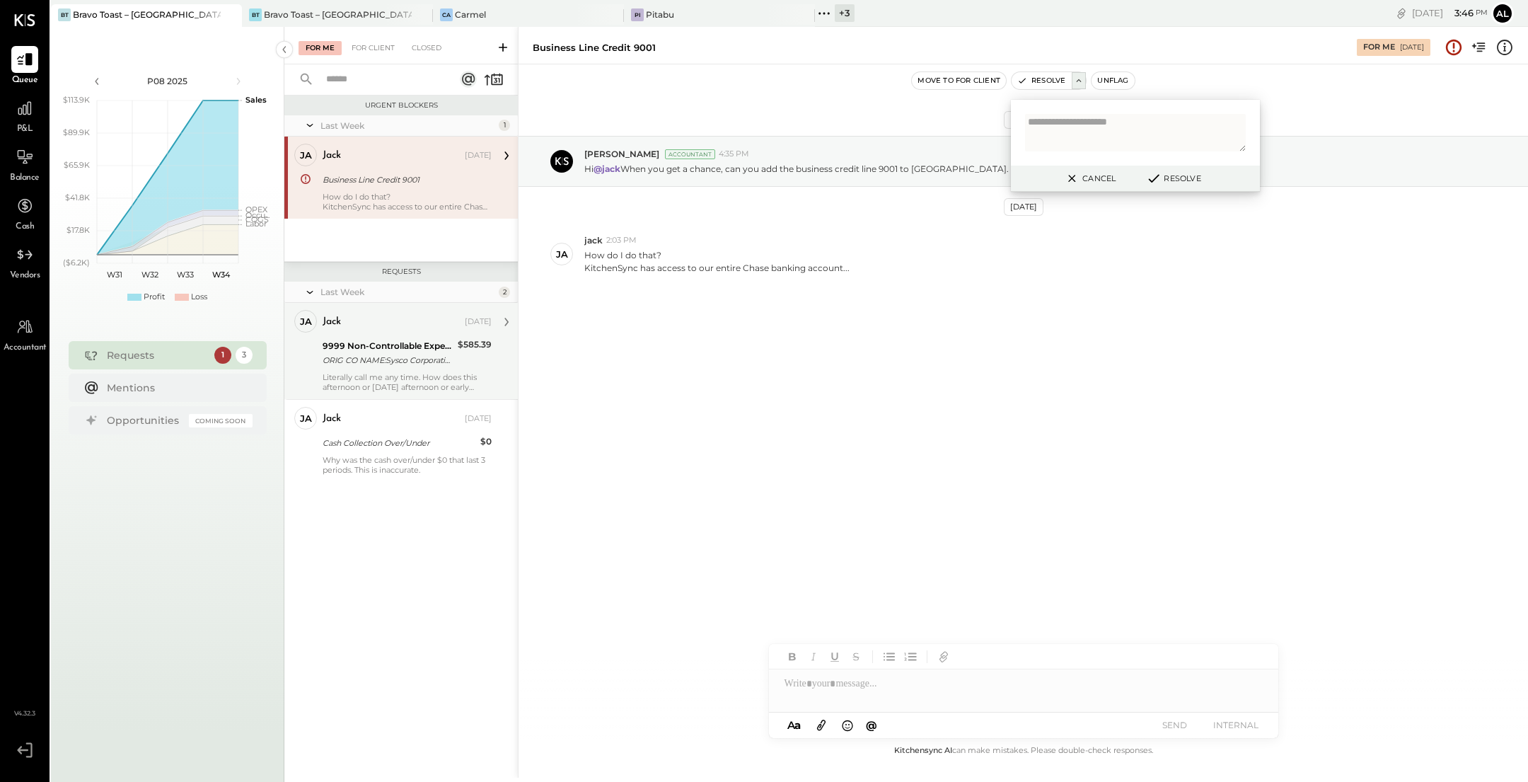
click at [412, 359] on div "ORIG CO NAME:Sysco Corporatio ORIG ID:XXXXXX4834 DESC DATE: CO ENTRY DESCR:Paym…" at bounding box center [388, 360] width 131 height 14
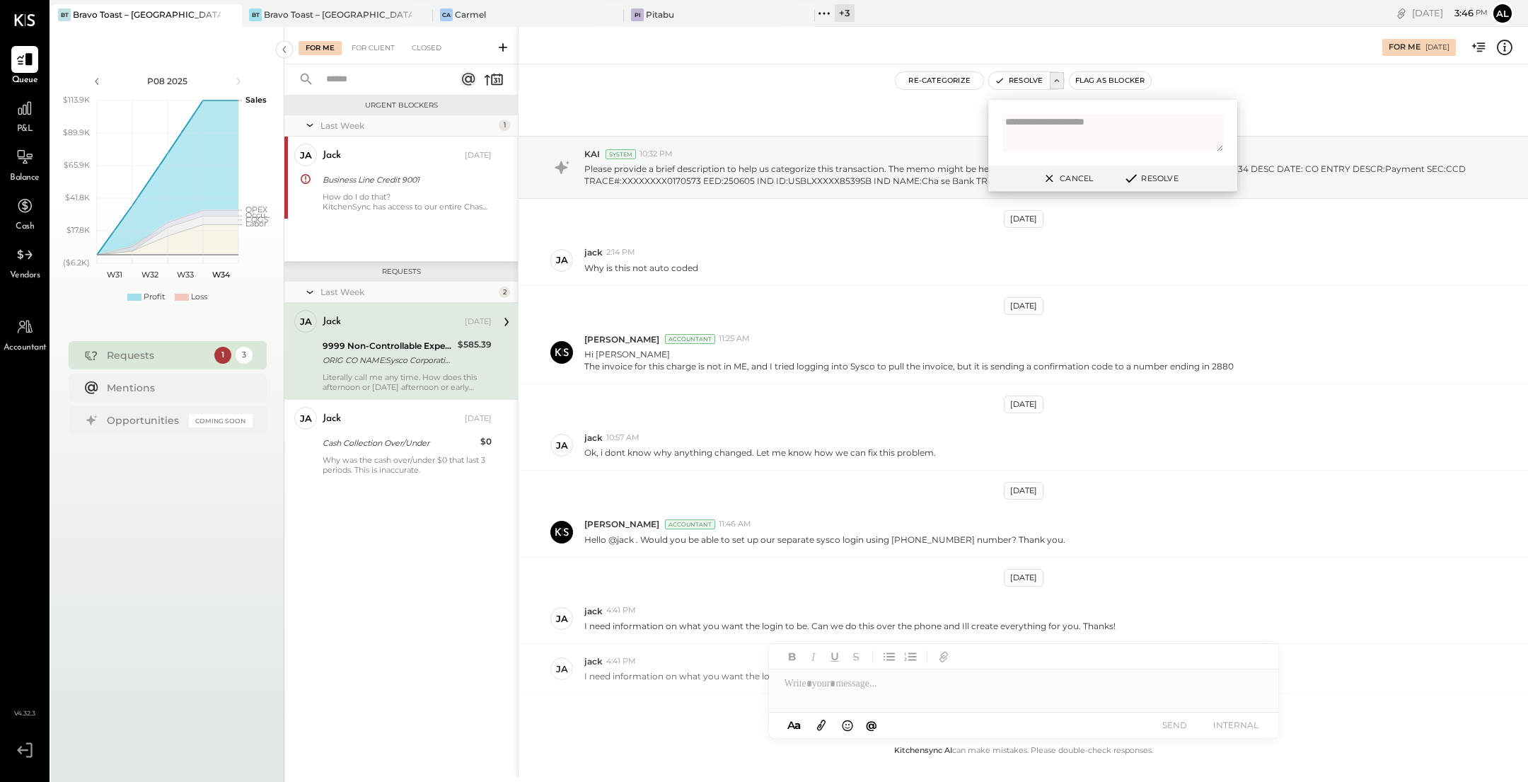
click at [1275, 108] on div "[DATE] KAI System 10:32 PM Please provide a brief description to help us catego…" at bounding box center [1024, 421] width 1010 height 642
click at [1071, 185] on button "Cancel" at bounding box center [1066, 178] width 61 height 18
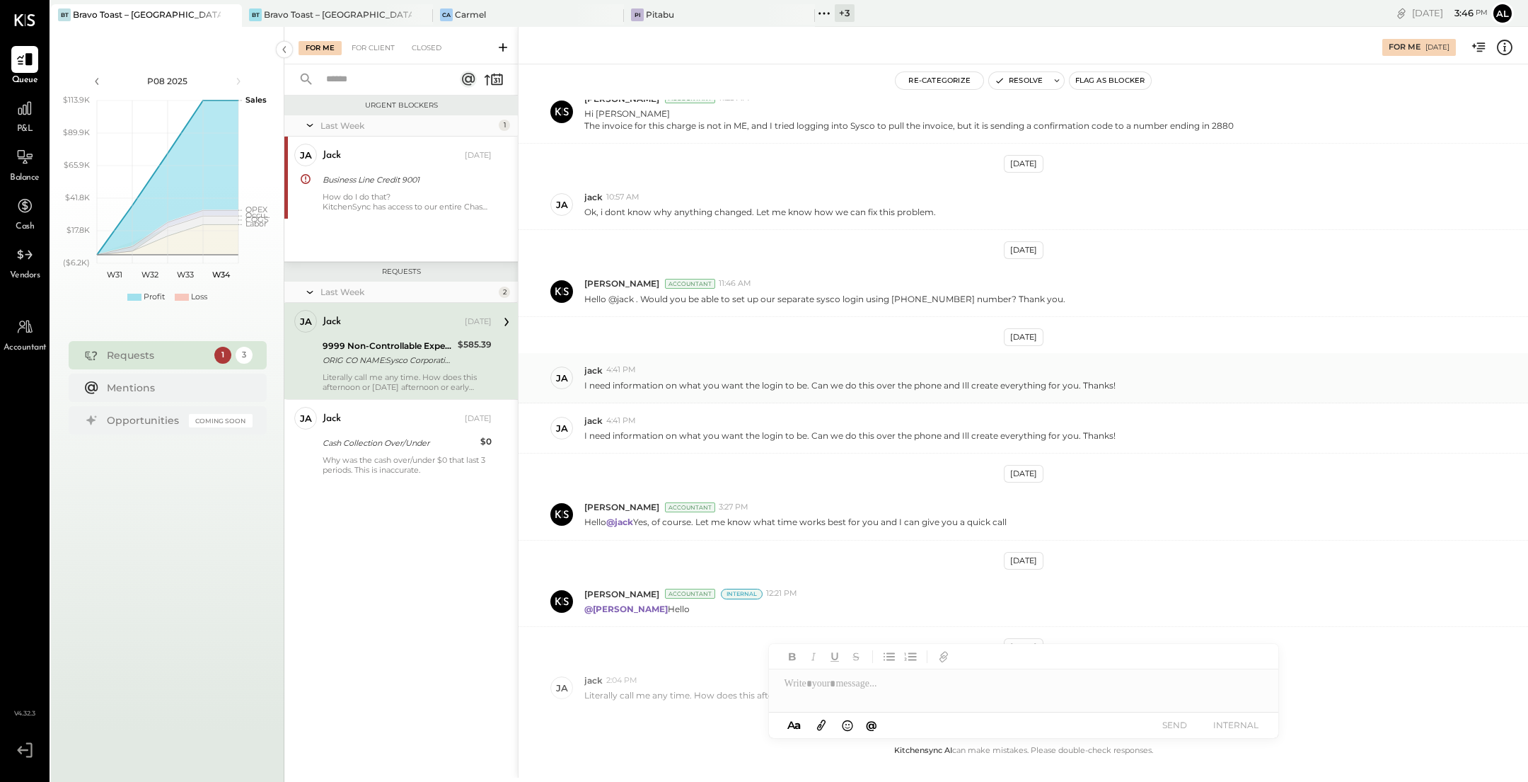
scroll to position [311, 0]
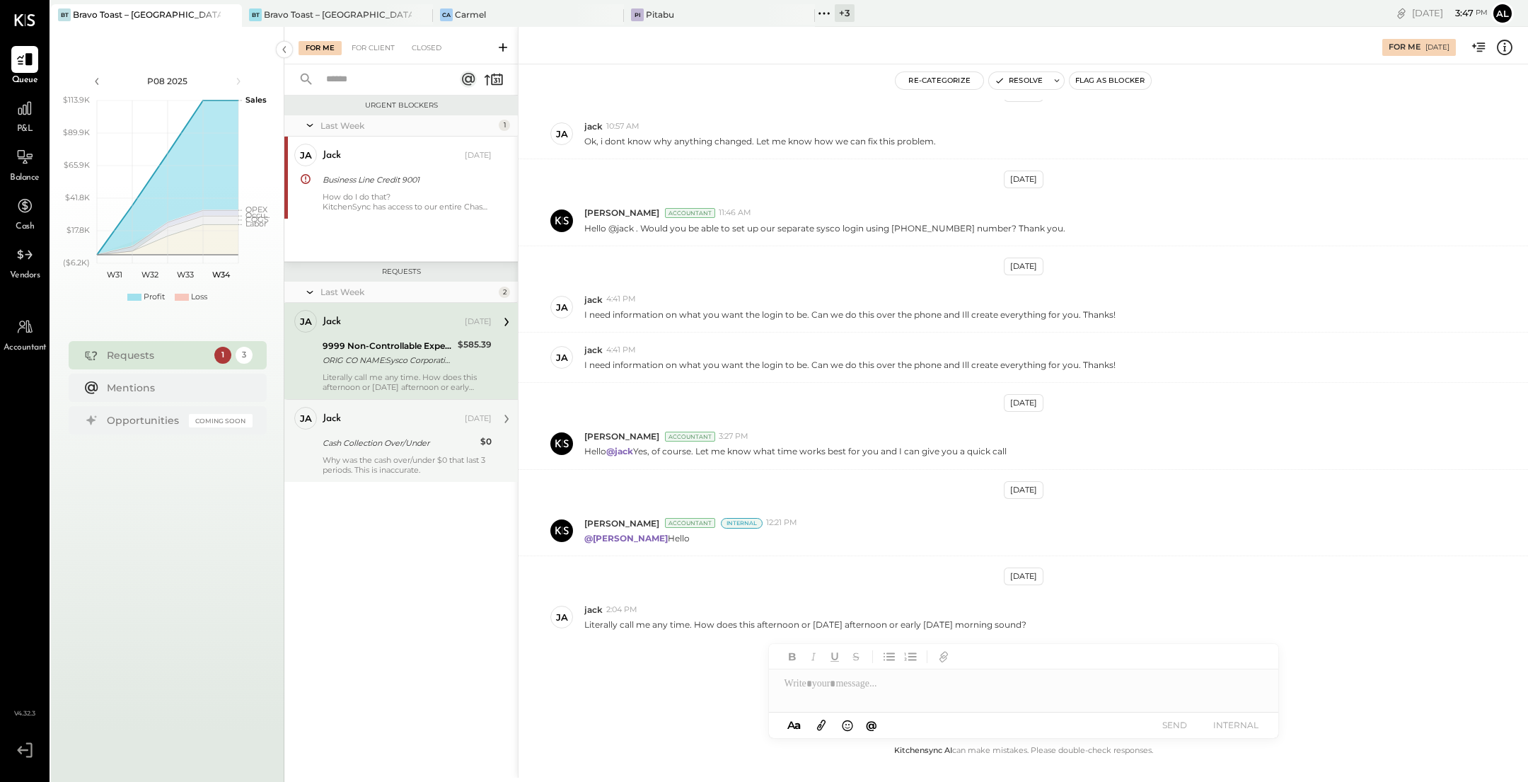
click at [420, 455] on div "Why was the cash over/under $0 that last 3 periods. This is inaccurate." at bounding box center [407, 465] width 169 height 20
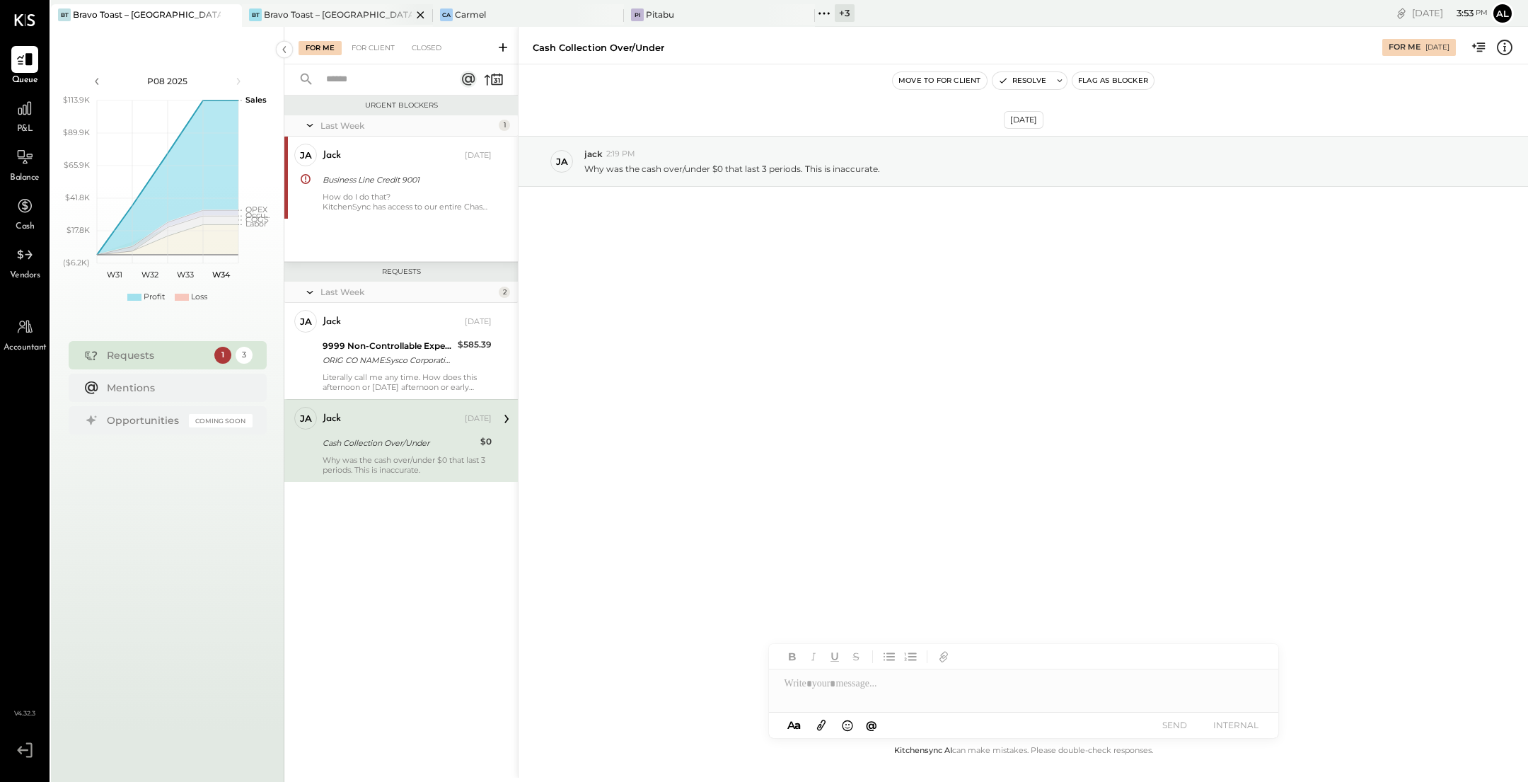
click at [361, 13] on div "Bravo Toast – [GEOGRAPHIC_DATA]" at bounding box center [338, 14] width 148 height 12
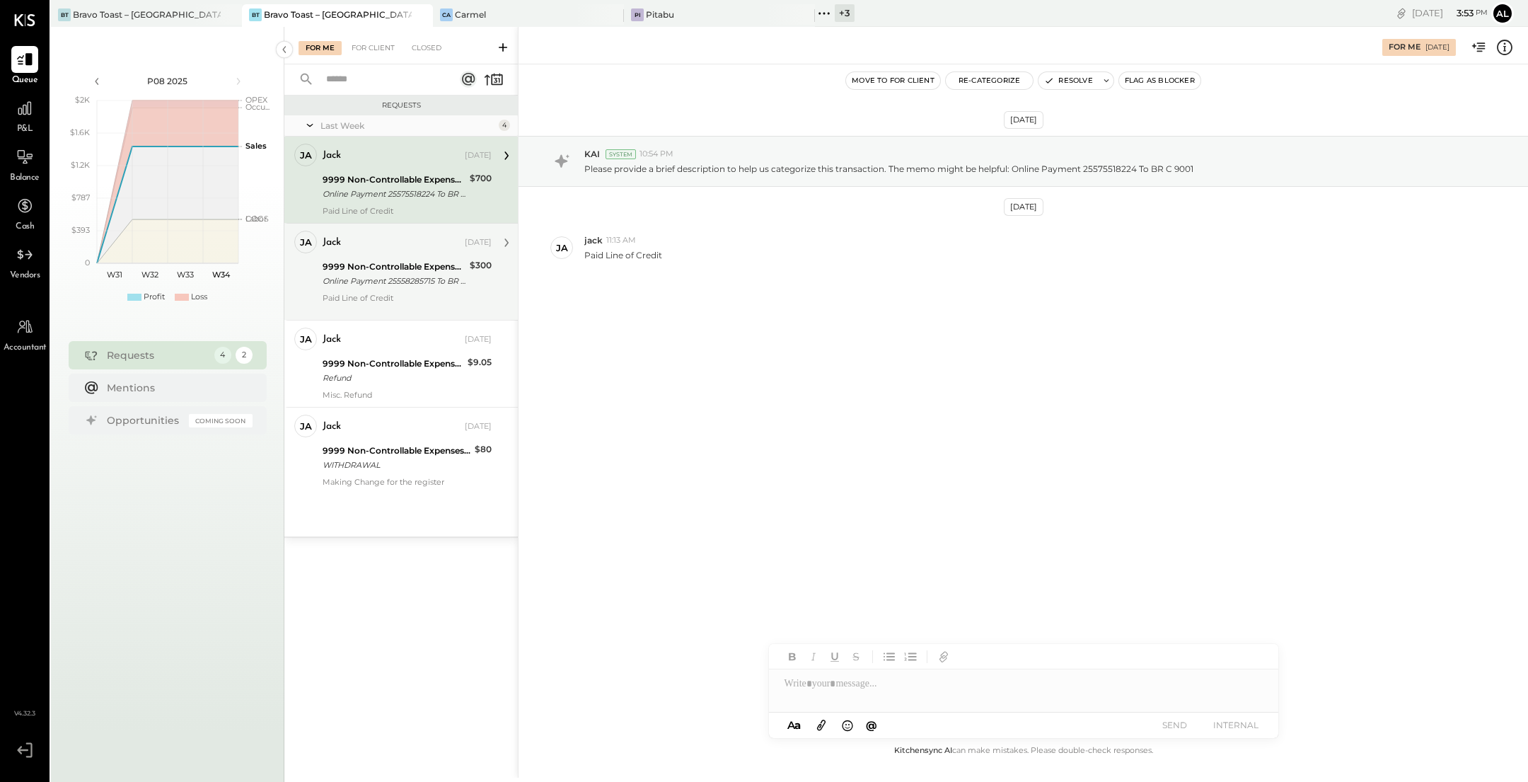
click at [402, 279] on div "Online Payment 25558285715 To BR C 9001" at bounding box center [394, 281] width 143 height 14
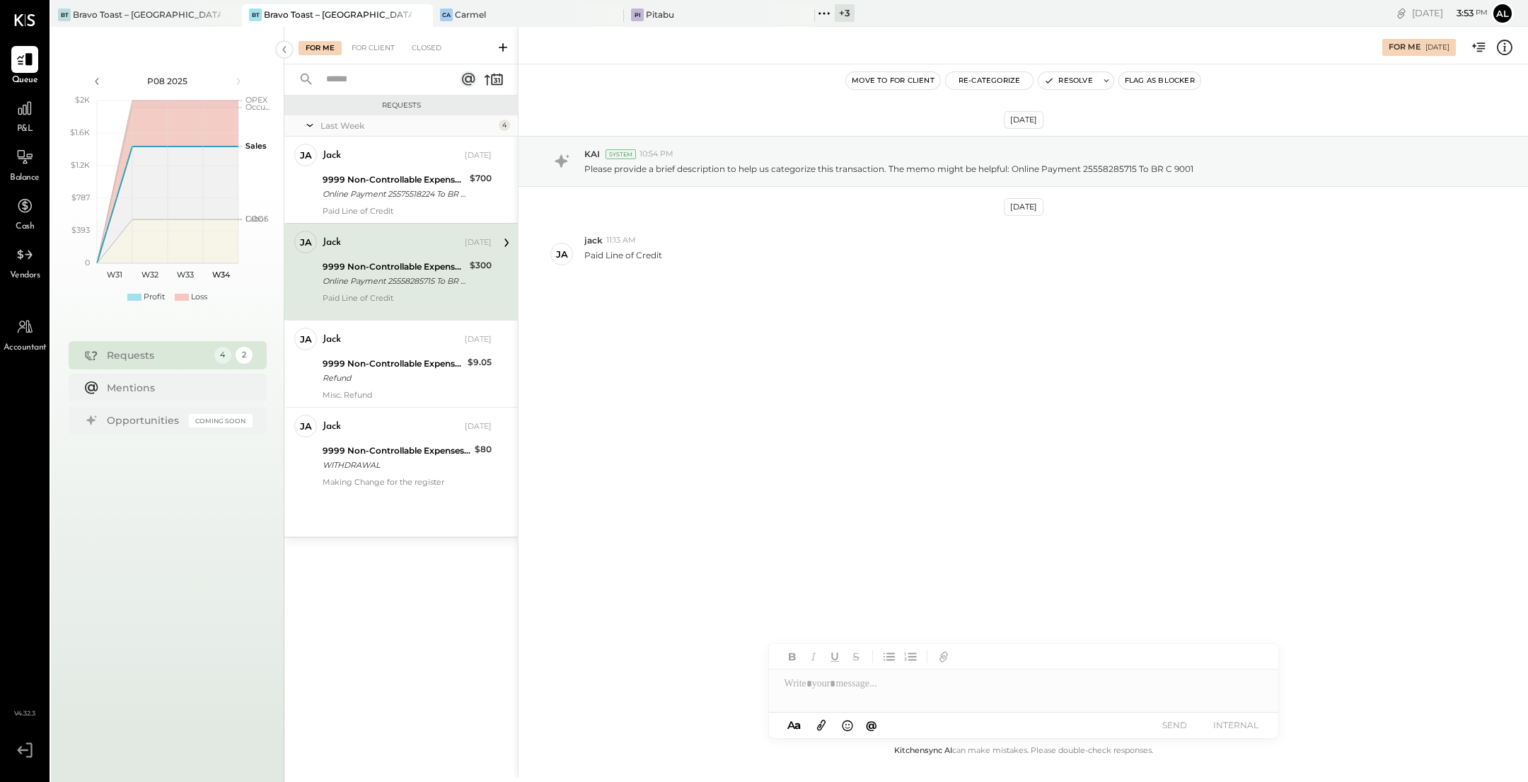
click at [409, 296] on div "Paid Line of Credit" at bounding box center [407, 303] width 169 height 20
click at [398, 171] on div "9999 Non-Controllable Expenses:Other Income and Expenses:To Be Classified P&L O…" at bounding box center [394, 186] width 143 height 31
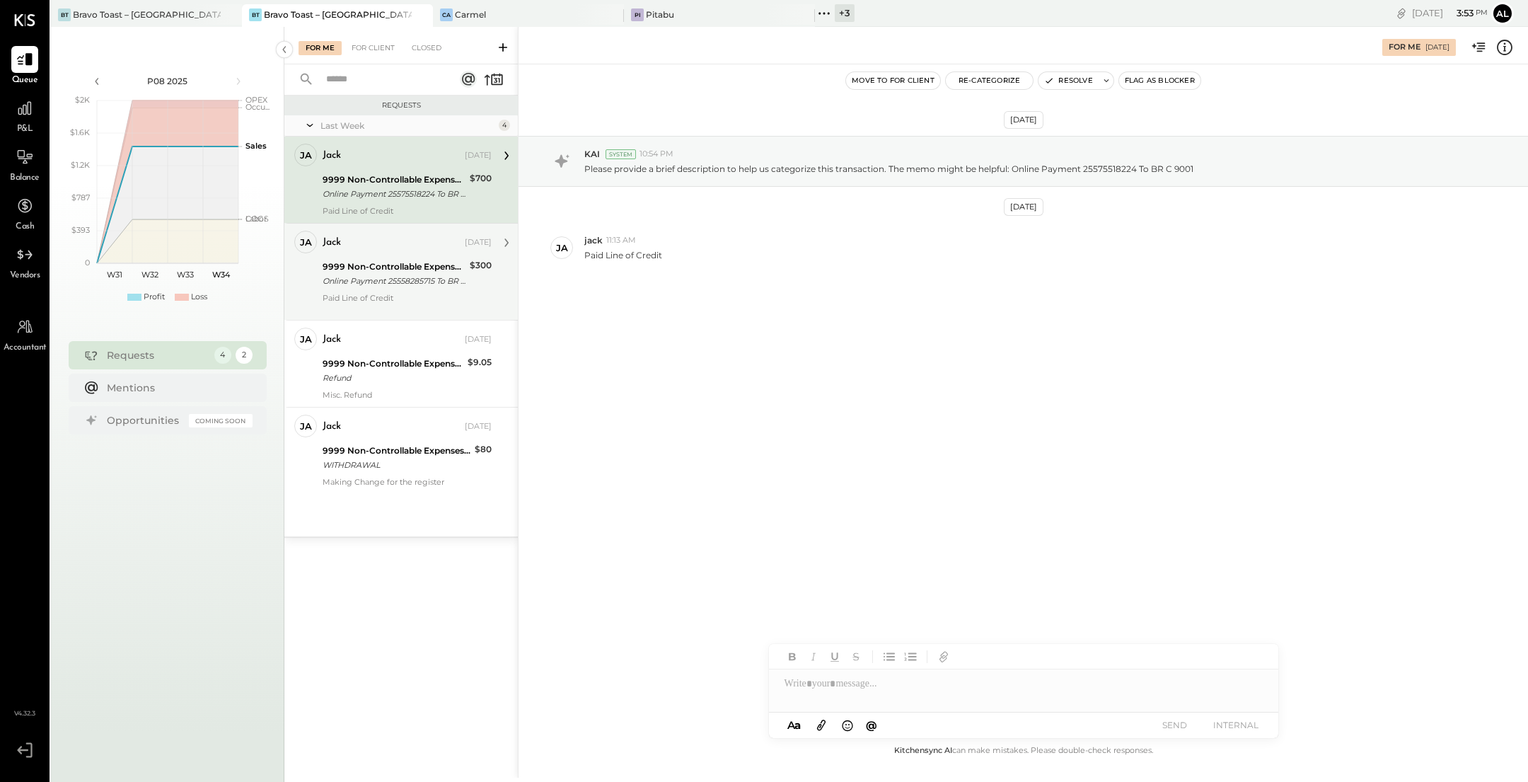
click at [405, 263] on div "9999 Non-Controllable Expenses:Other Income and Expenses:To Be Classified P&L" at bounding box center [394, 267] width 143 height 14
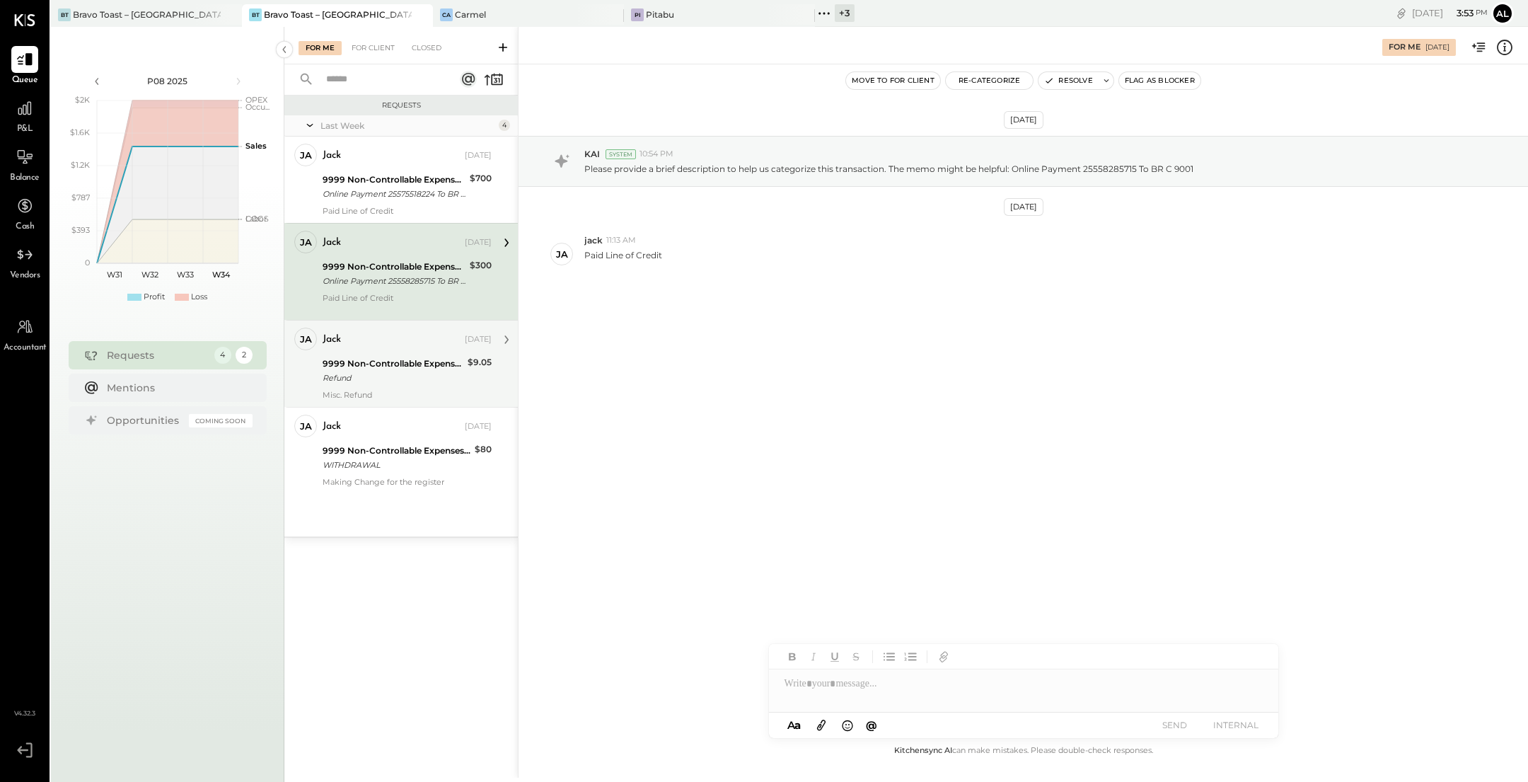
click at [410, 365] on div "9999 Non-Controllable Expenses:Other Income and Expenses:To Be Classified P&L" at bounding box center [393, 364] width 141 height 14
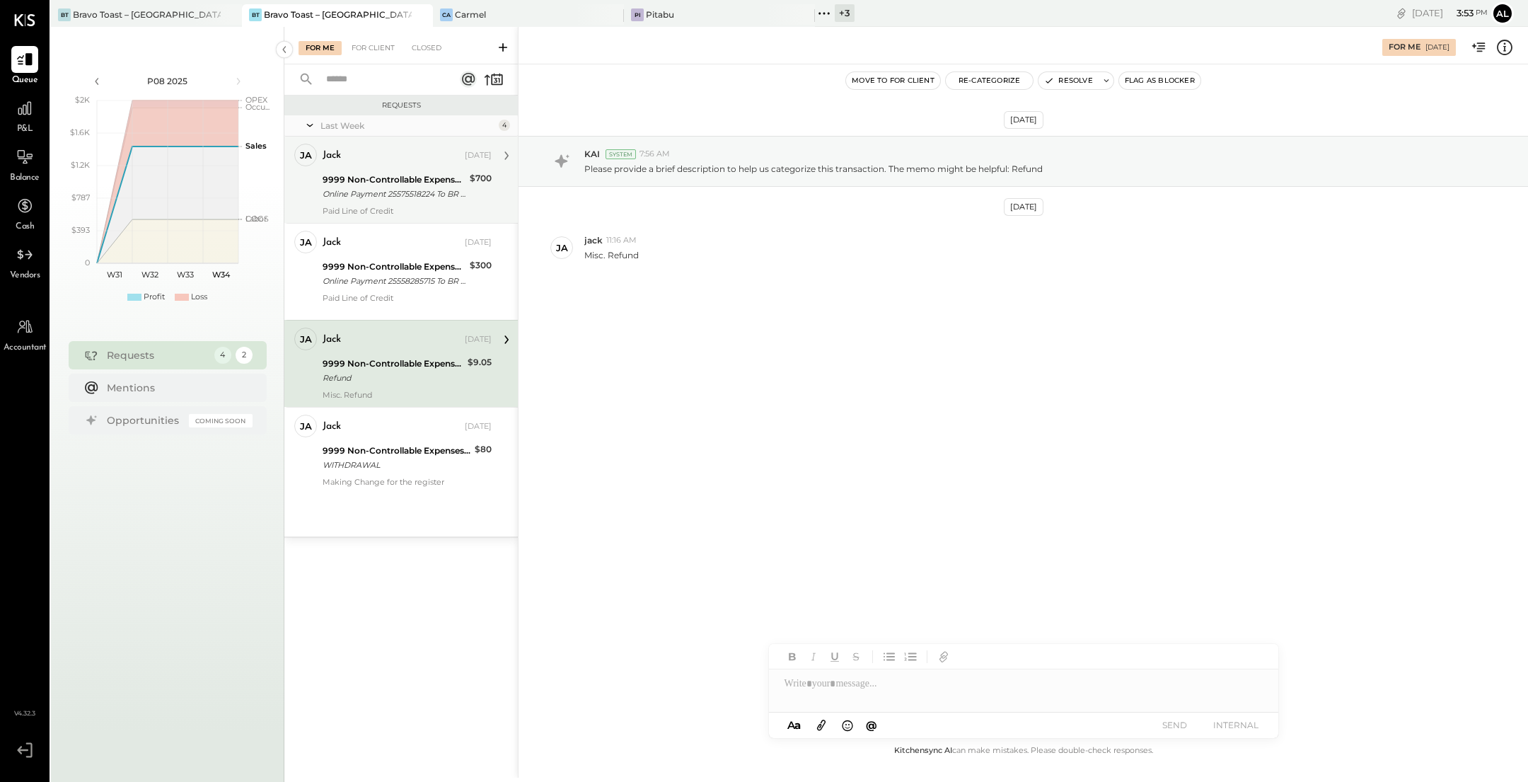
click at [381, 195] on div "Online Payment 25575518224 To BR C 9001" at bounding box center [394, 194] width 143 height 14
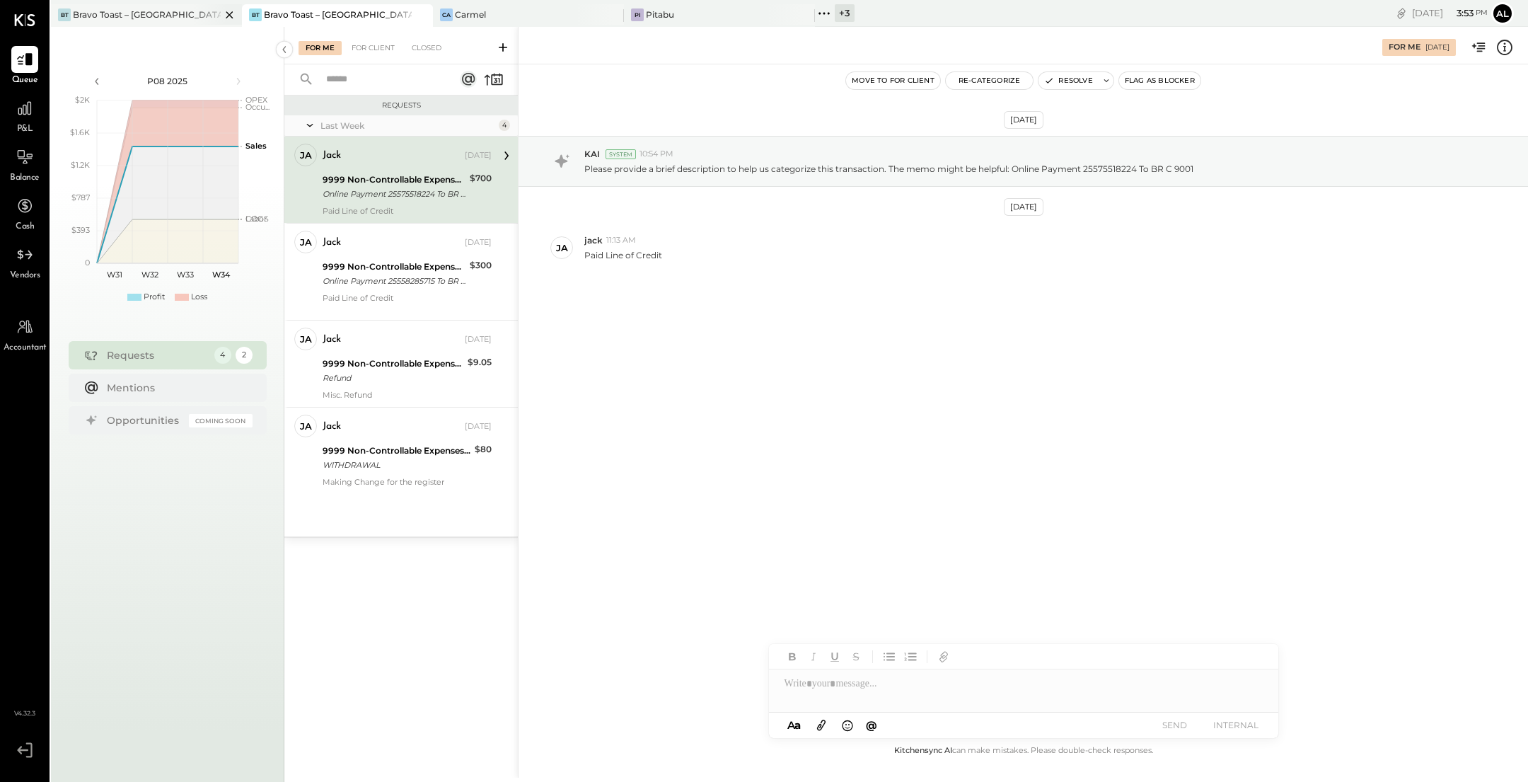
click at [182, 12] on div "Bravo Toast – [GEOGRAPHIC_DATA]" at bounding box center [147, 14] width 148 height 12
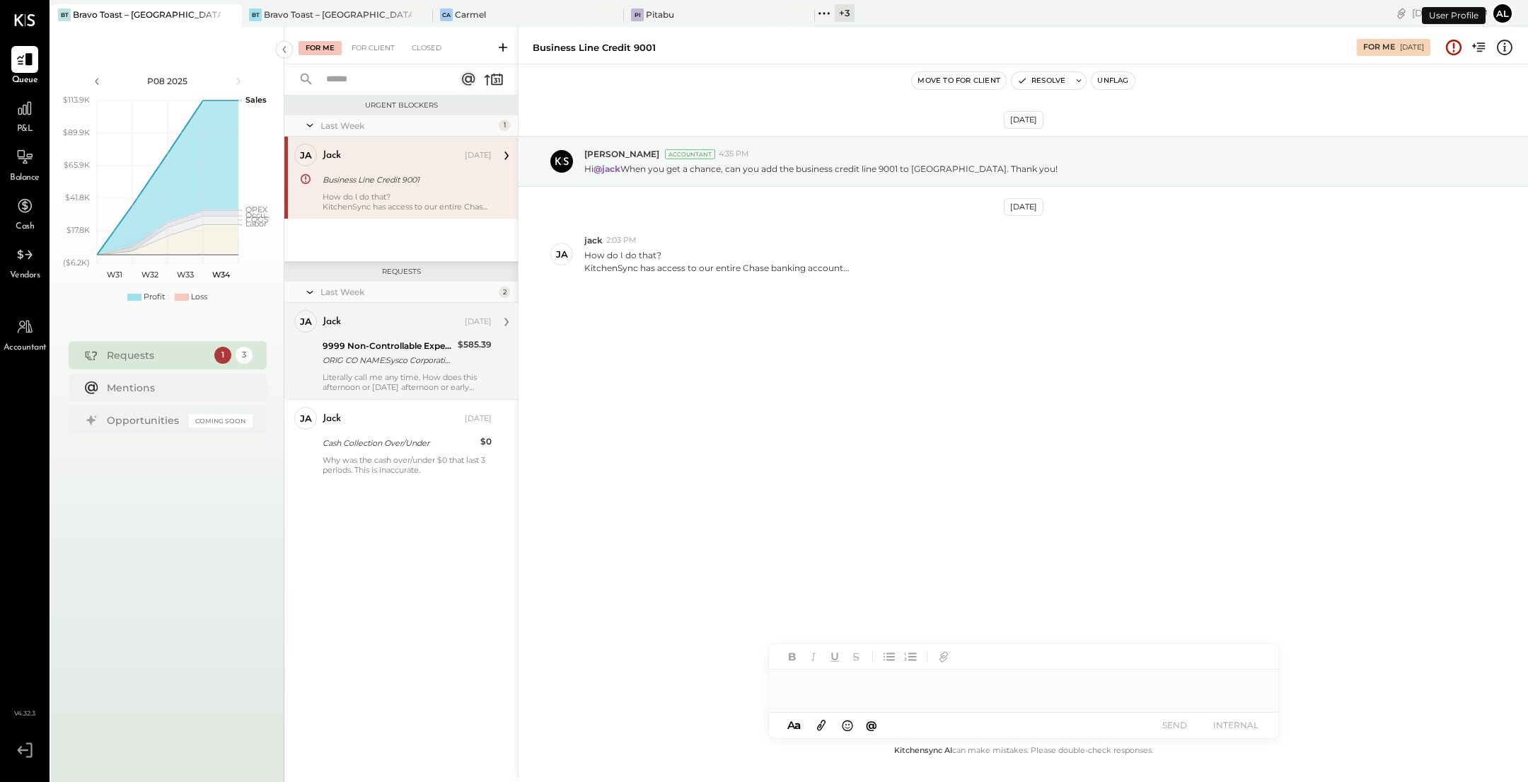
click at [410, 356] on div "ORIG CO NAME:Sysco Corporatio ORIG ID:XXXXXX4834 DESC DATE: CO ENTRY DESCR:Paym…" at bounding box center [388, 360] width 131 height 14
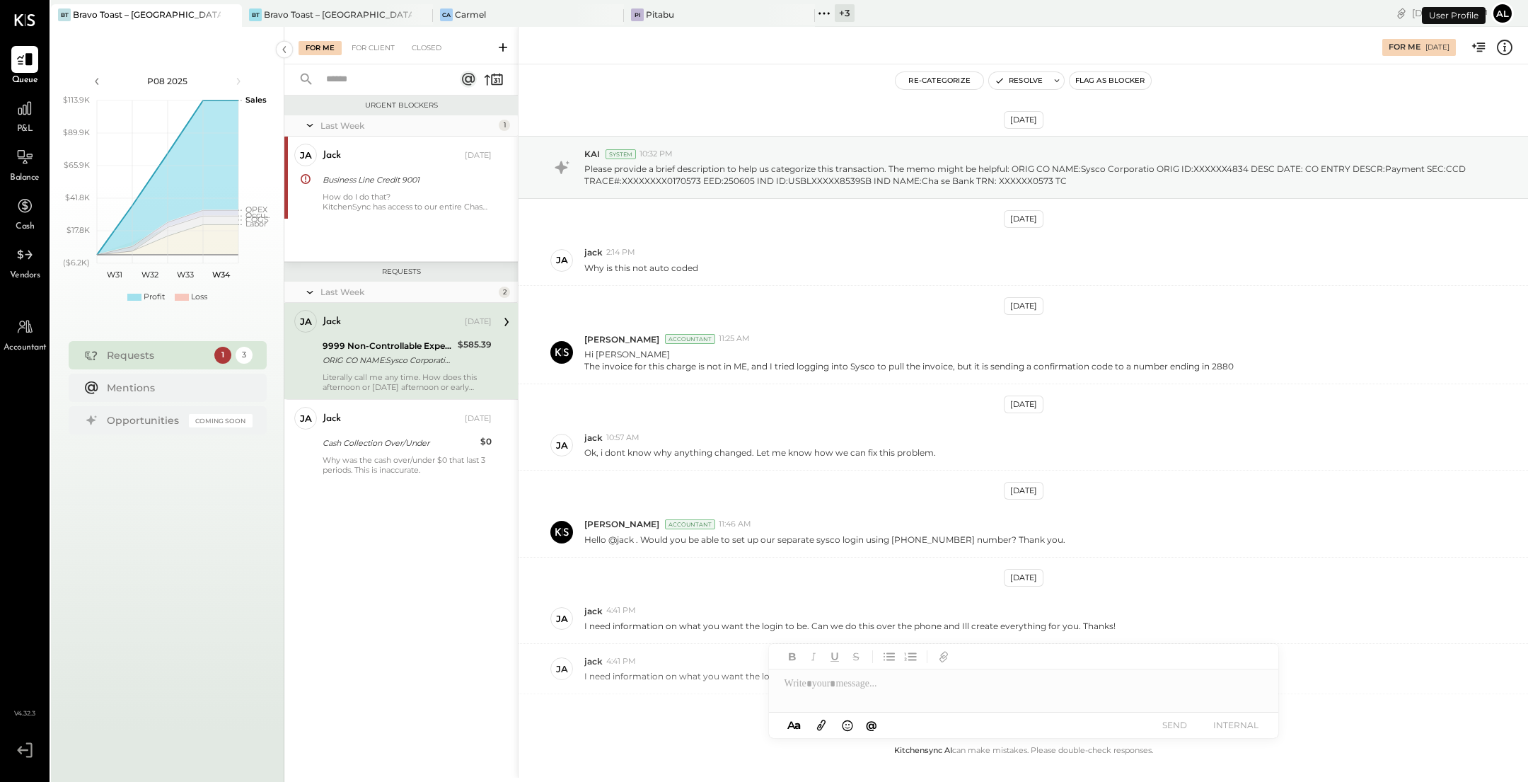
scroll to position [311, 0]
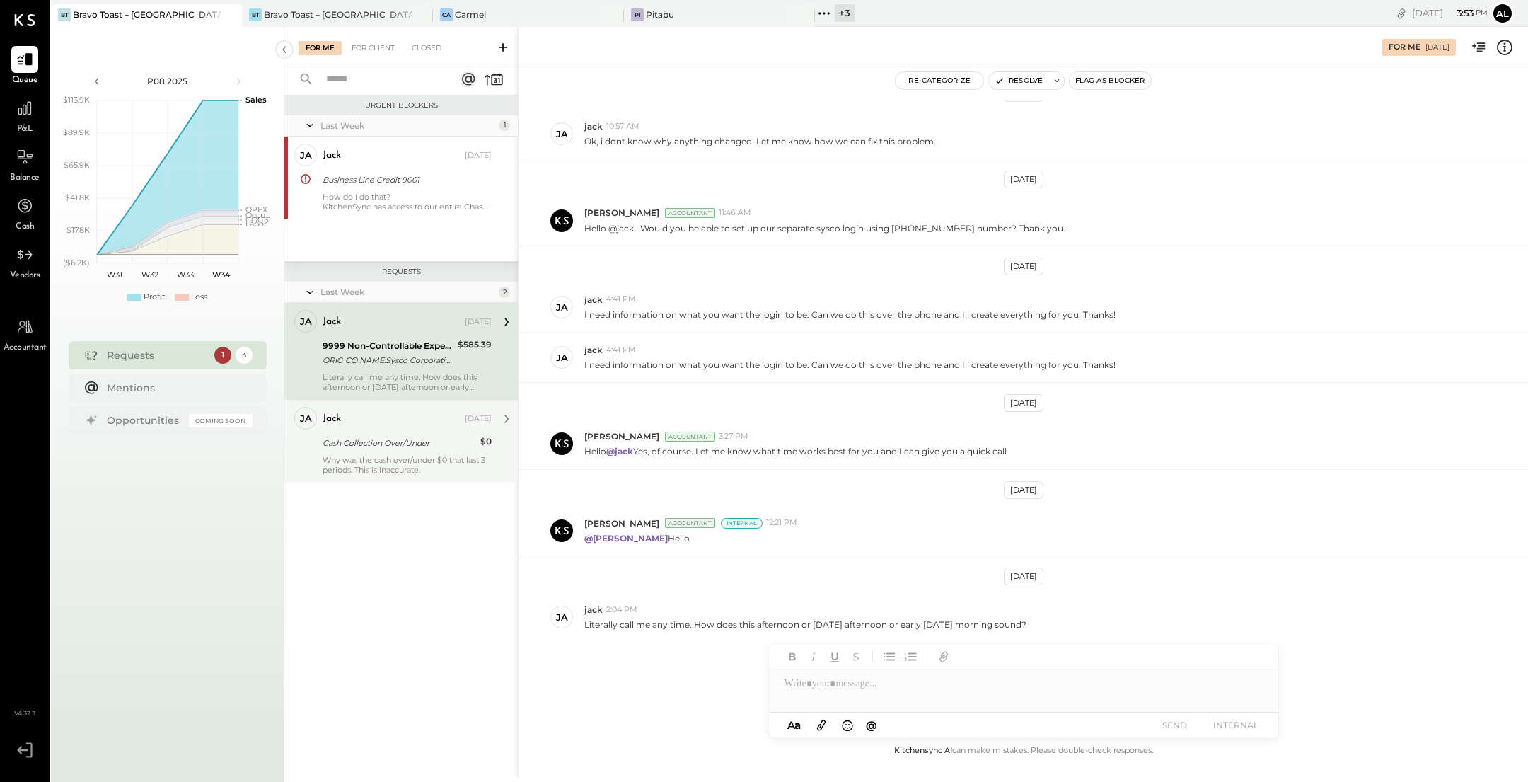
click at [399, 445] on div "Cash Collection Over/Under" at bounding box center [400, 443] width 154 height 14
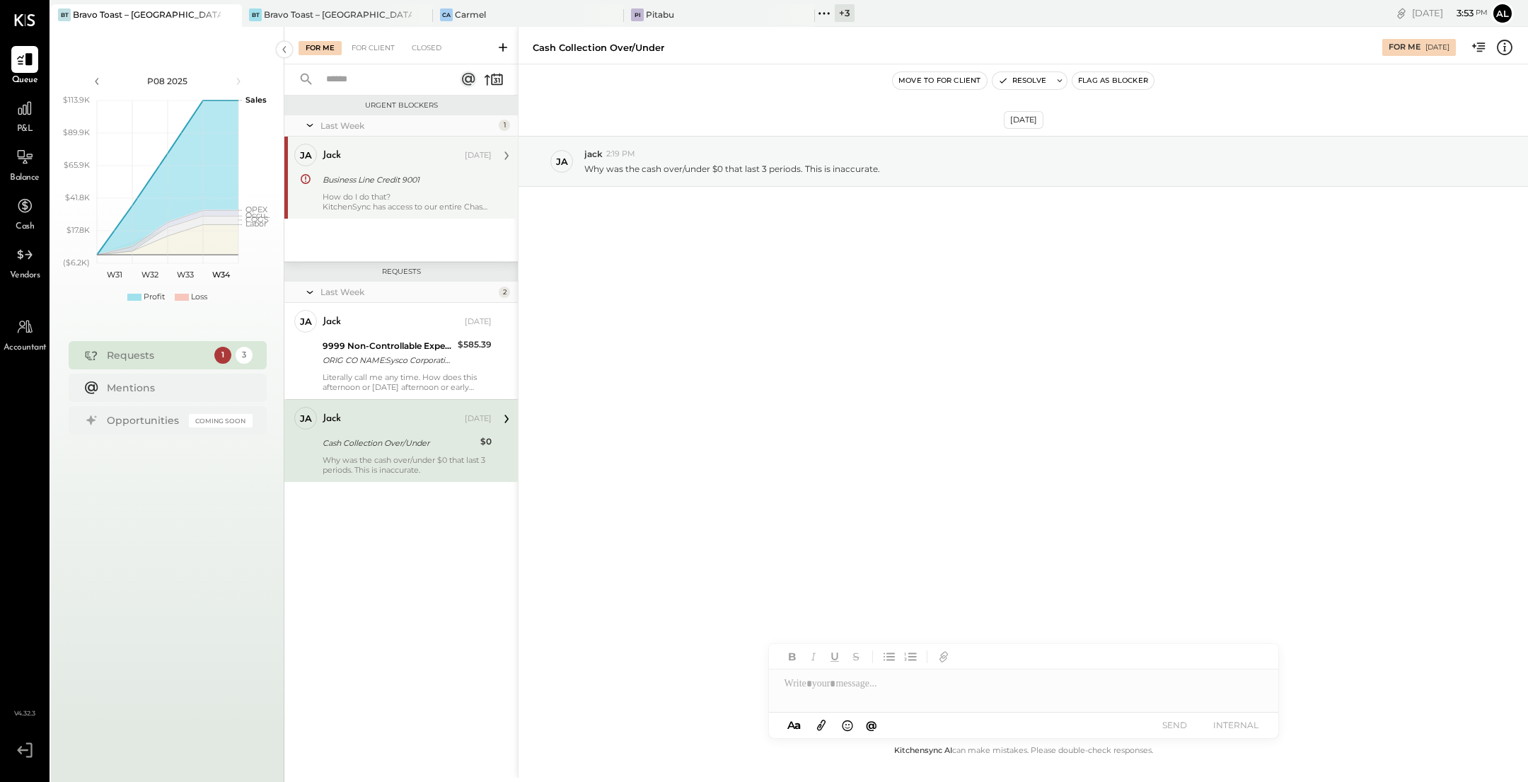
click at [394, 204] on div "KitchenSync has access to our entire Chase banking account..." at bounding box center [407, 207] width 169 height 10
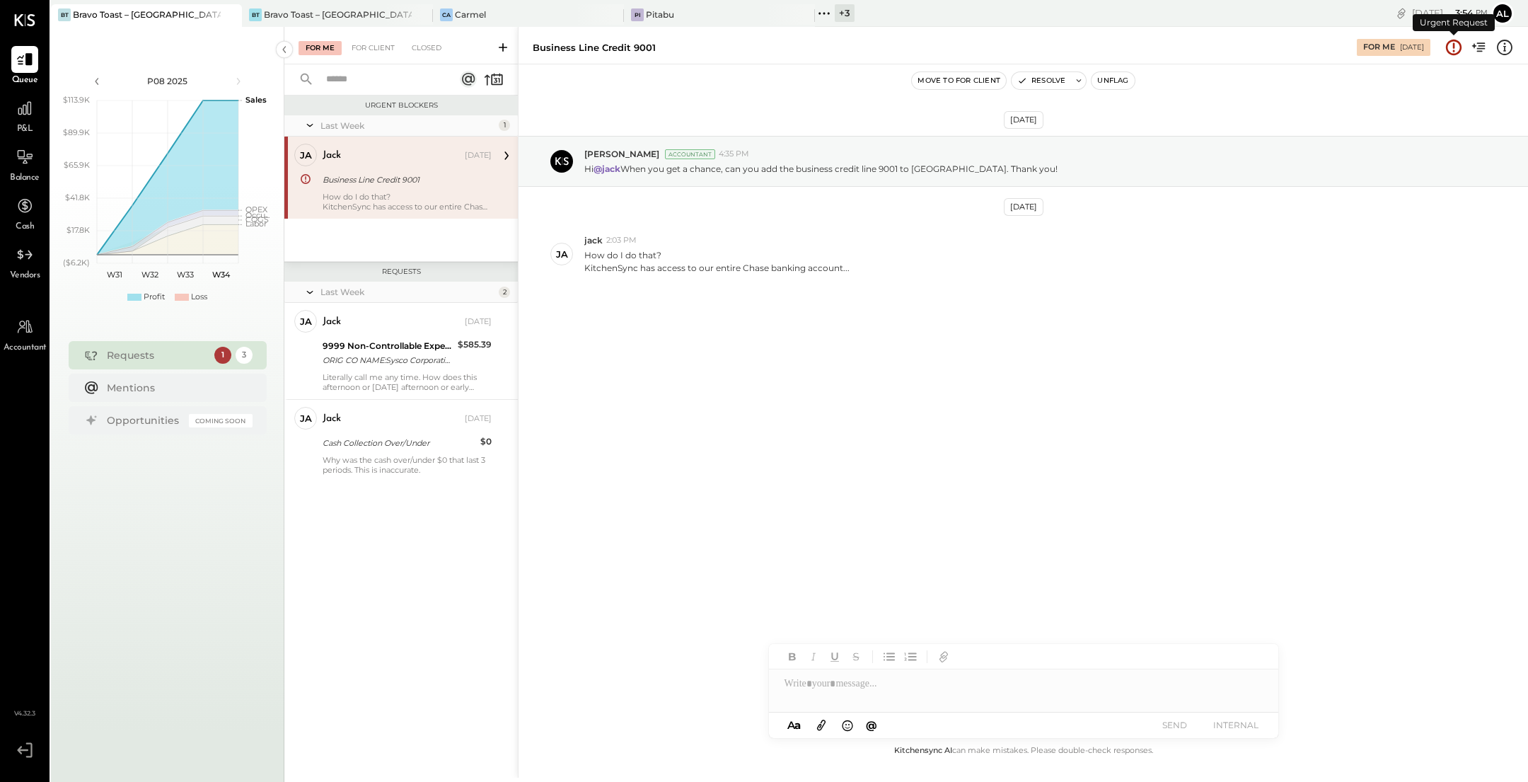
click at [1459, 39] on icon at bounding box center [1454, 47] width 18 height 18
